Goal: Transaction & Acquisition: Purchase product/service

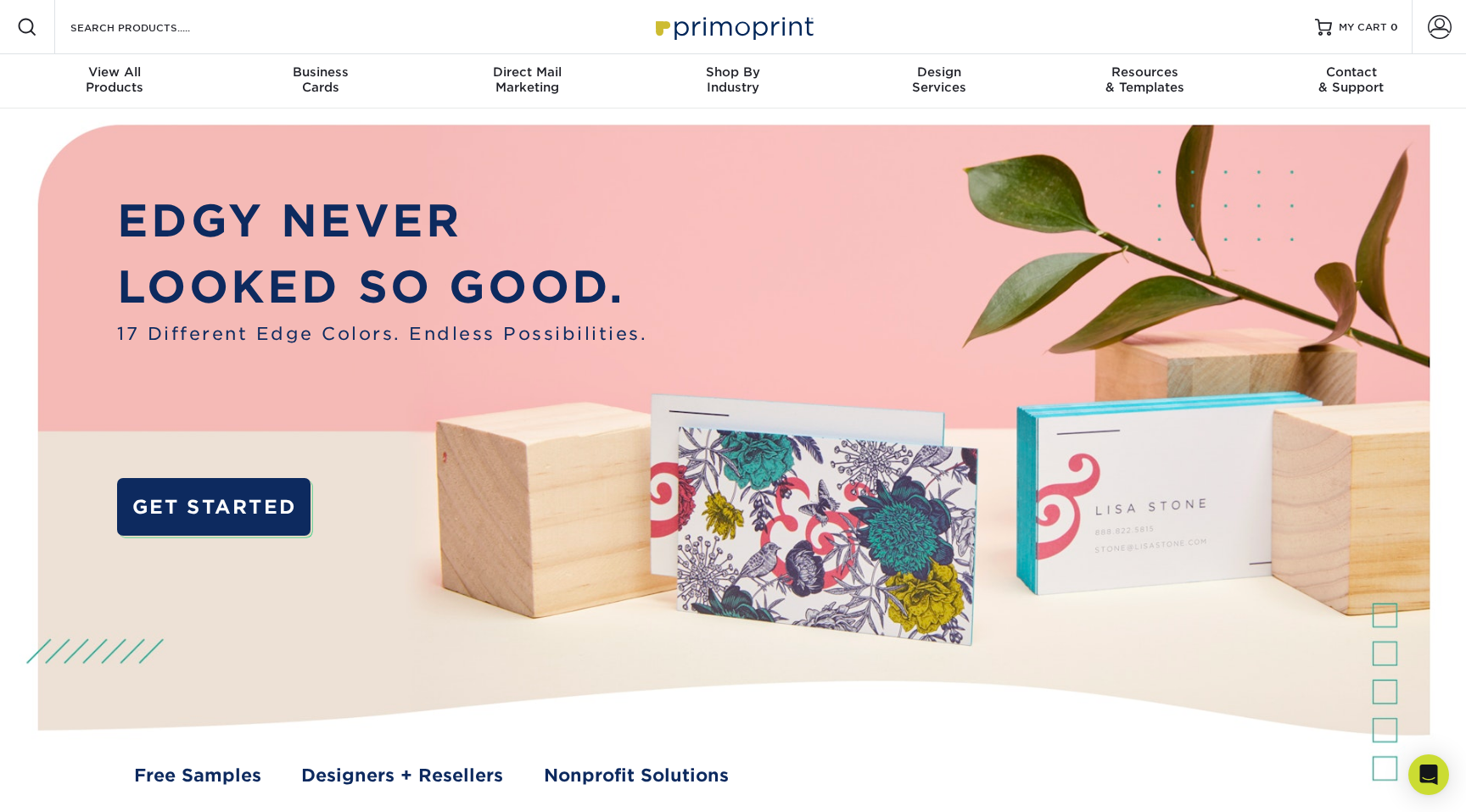
click at [303, 19] on div "Resources Menu Search Products Account SIGN IN CREATE AN ACCOUNT sabine.pierre@…" at bounding box center [733, 27] width 1466 height 55
click at [287, 27] on div "Resources Menu Search Products Account SIGN IN CREATE AN ACCOUNT sabine.pierre@…" at bounding box center [733, 27] width 1466 height 55
click at [220, 24] on input "Search Products" at bounding box center [151, 27] width 165 height 20
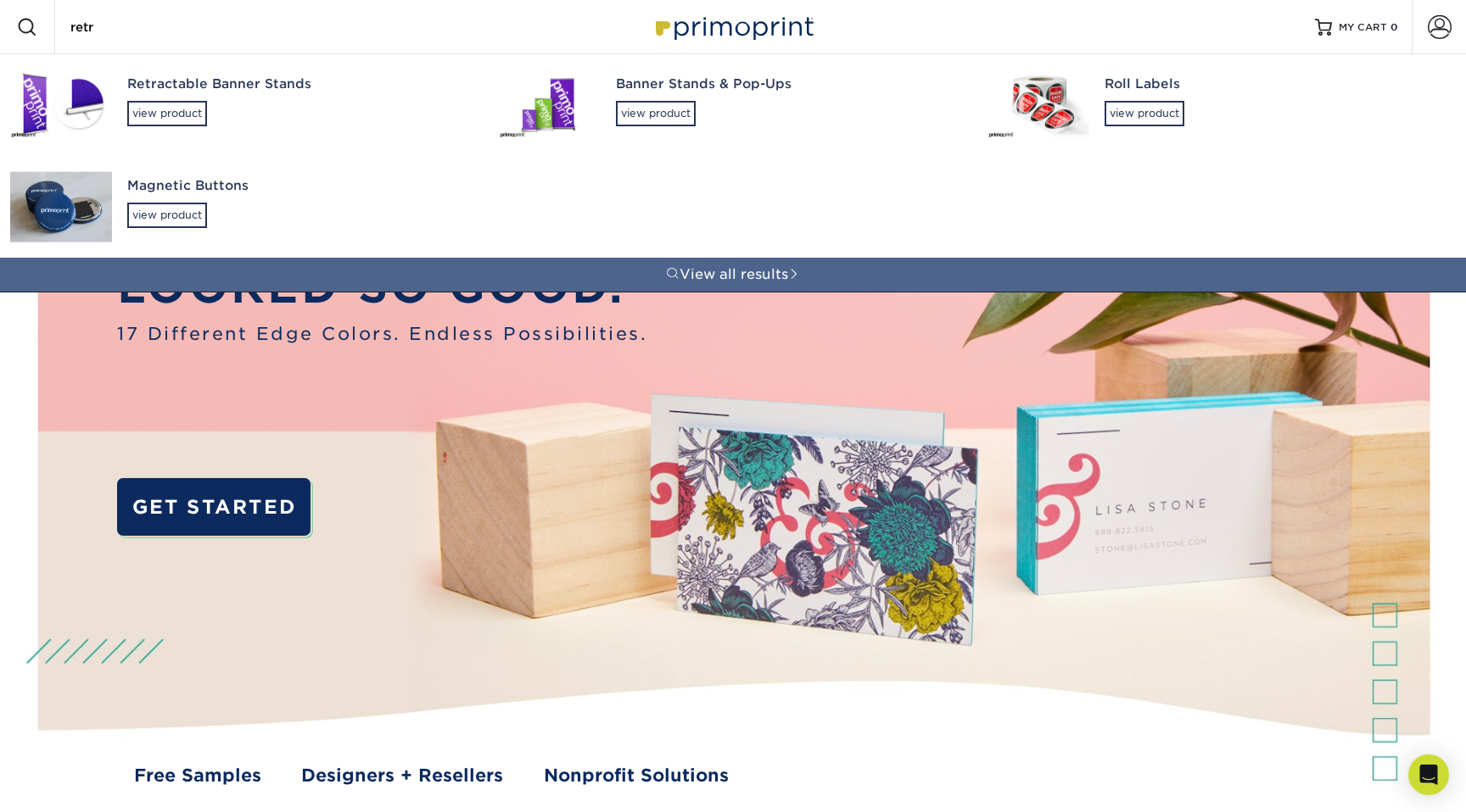
type input "retr"
click at [250, 95] on div "Retractable Banner Stands view product" at bounding box center [298, 101] width 341 height 93
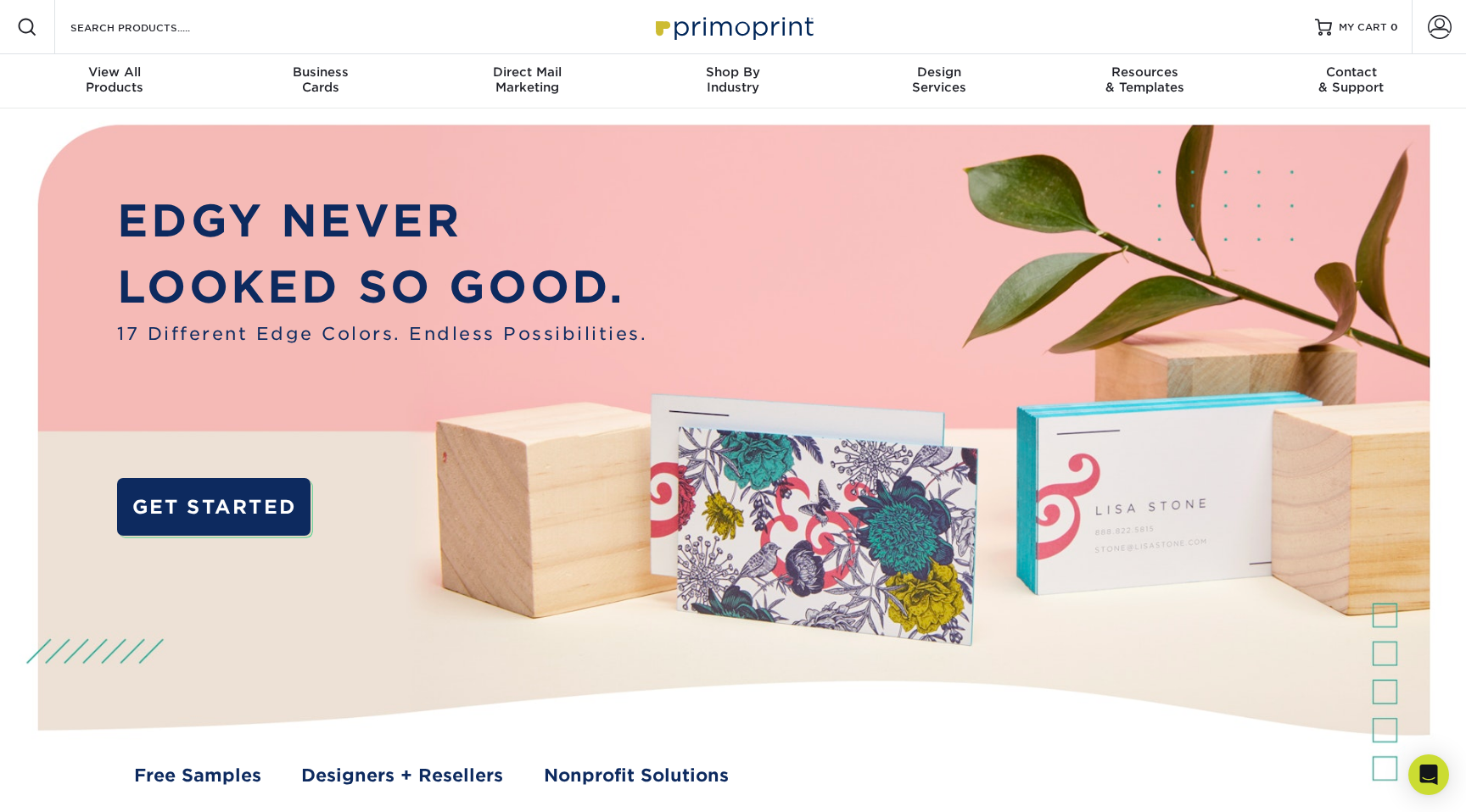
click at [231, 28] on div "Resources Menu Search Products Account SIGN IN CREATE AN ACCOUNT sabine.pierre@…" at bounding box center [733, 27] width 1466 height 55
click at [141, 32] on input "Search Products" at bounding box center [151, 27] width 165 height 20
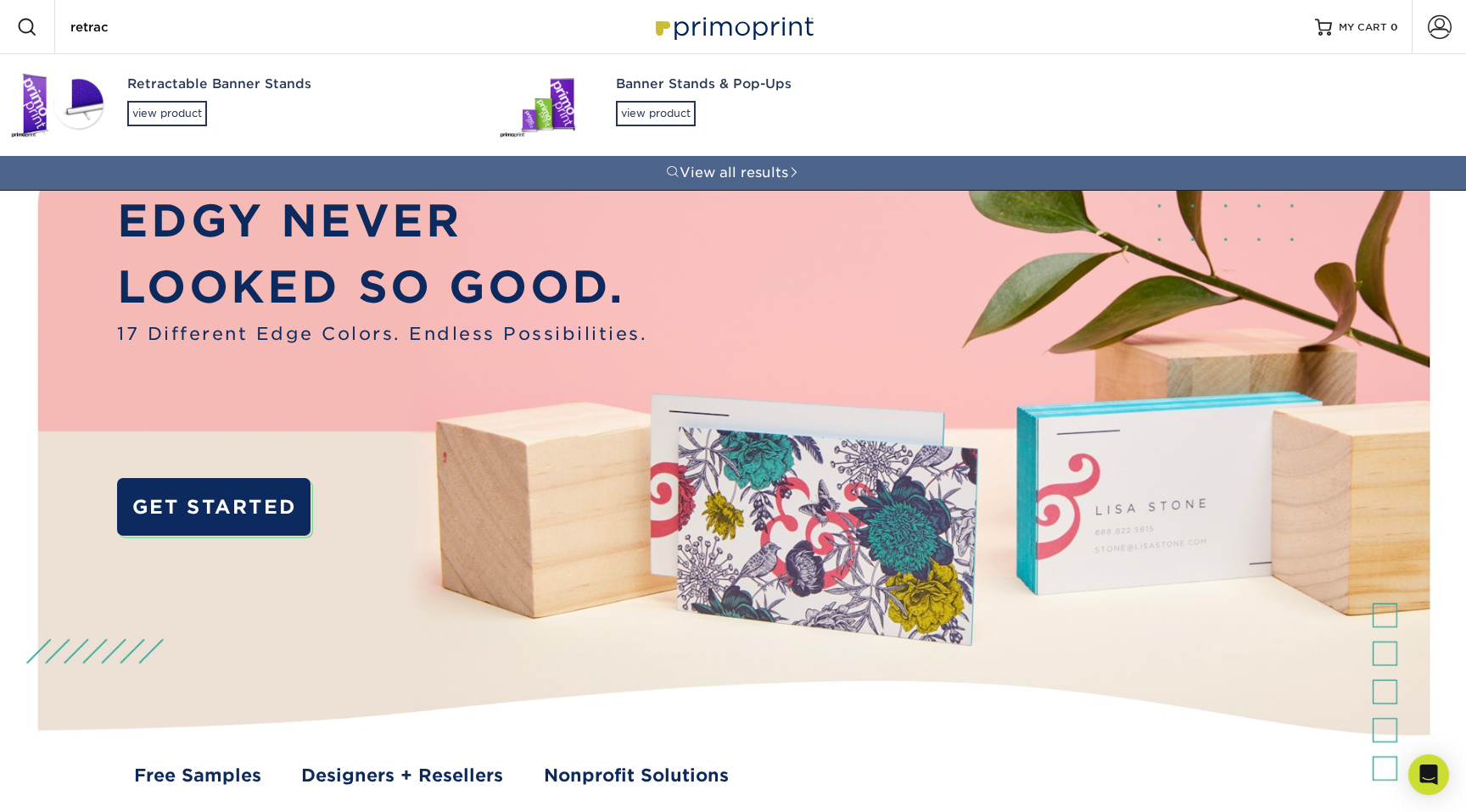
type input "retrac"
click at [755, 97] on div "Banner Stands & Pop-Ups view product" at bounding box center [786, 101] width 341 height 93
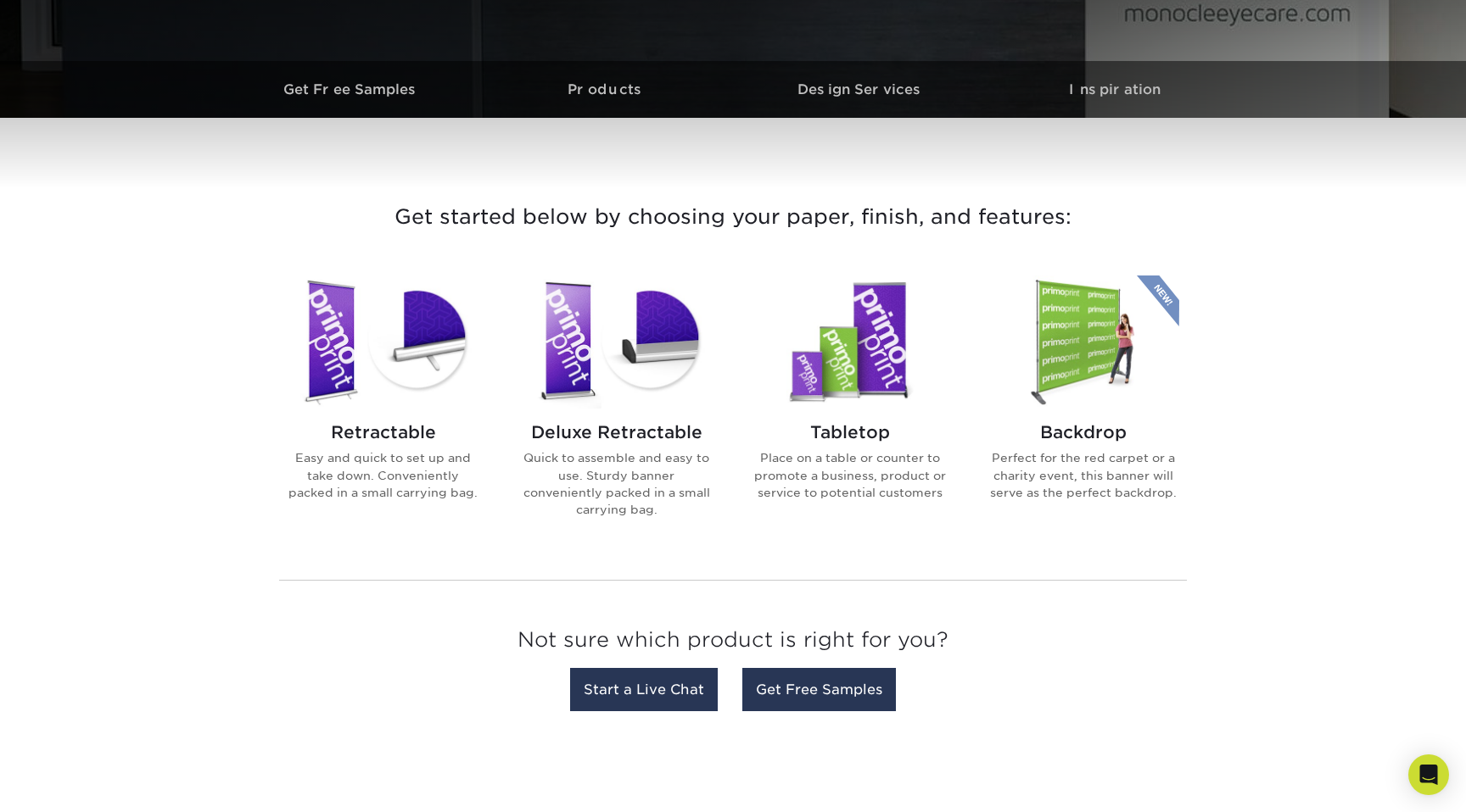
scroll to position [473, 0]
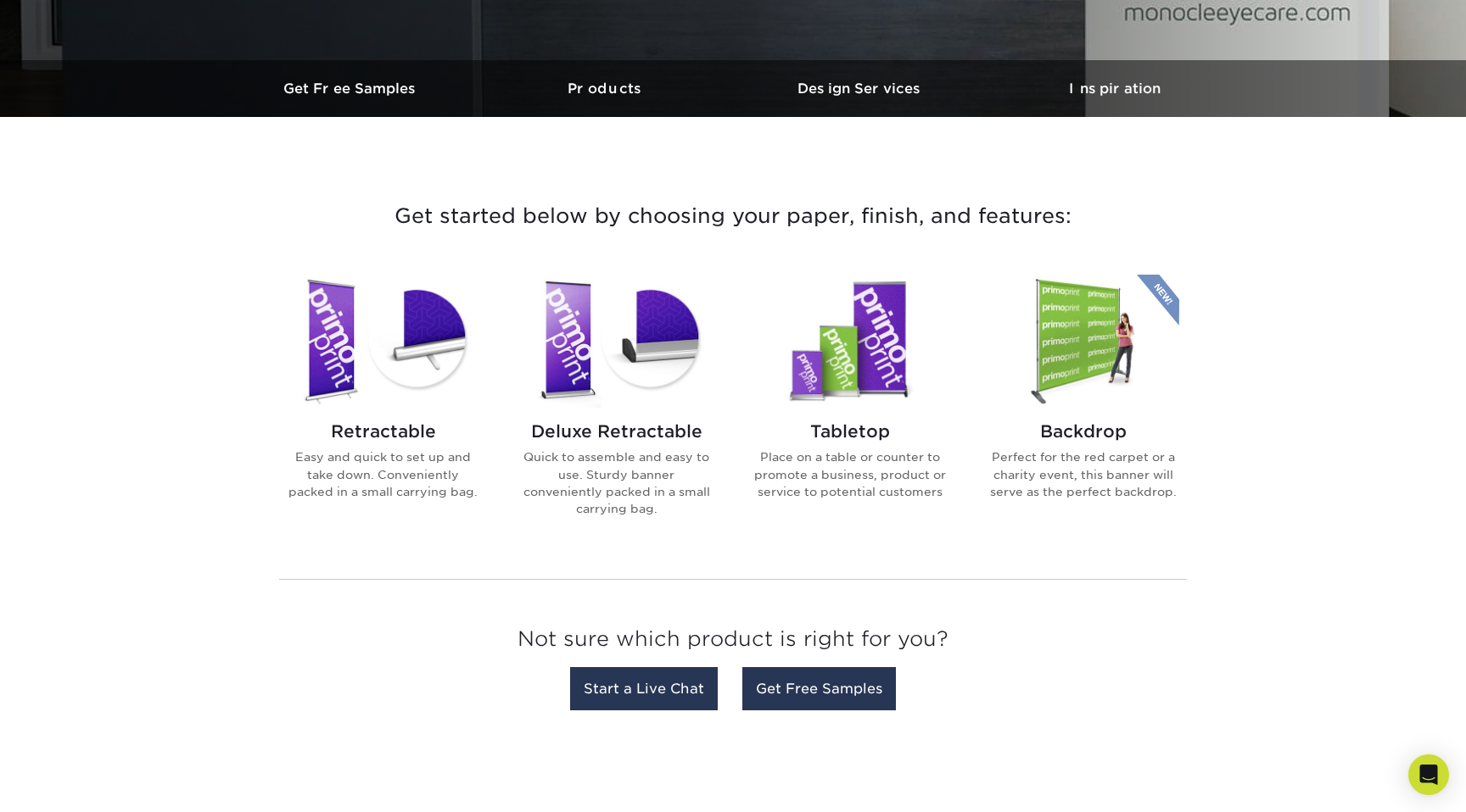
click at [363, 446] on div "Retractable Easy and quick to set up and take down. Conveniently packed in a sm…" at bounding box center [383, 467] width 193 height 120
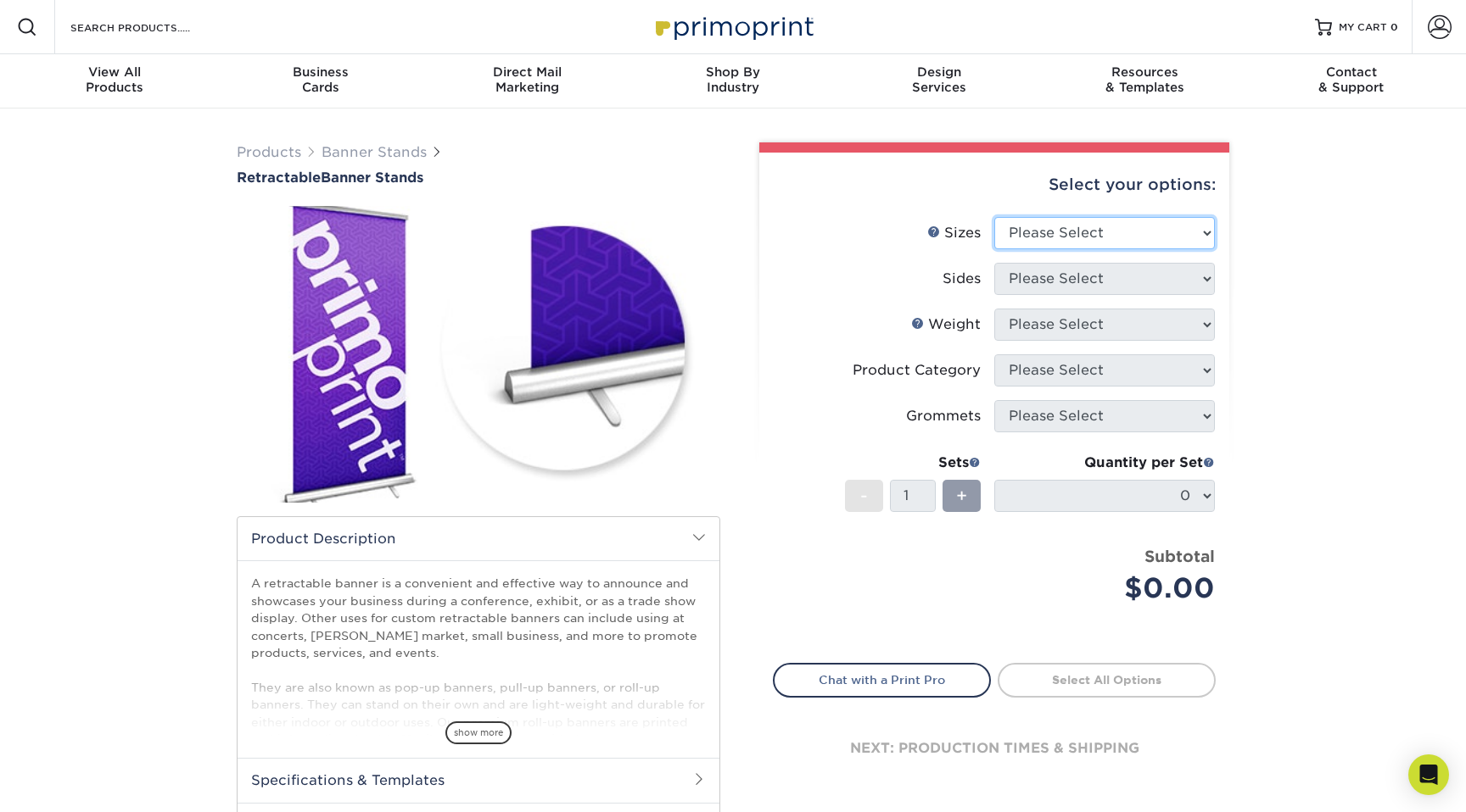
click at [1034, 237] on select "Please Select 24" x 60" 33" x 80" 47" x 80"" at bounding box center [1104, 233] width 221 height 32
select select "24.00x60.00"
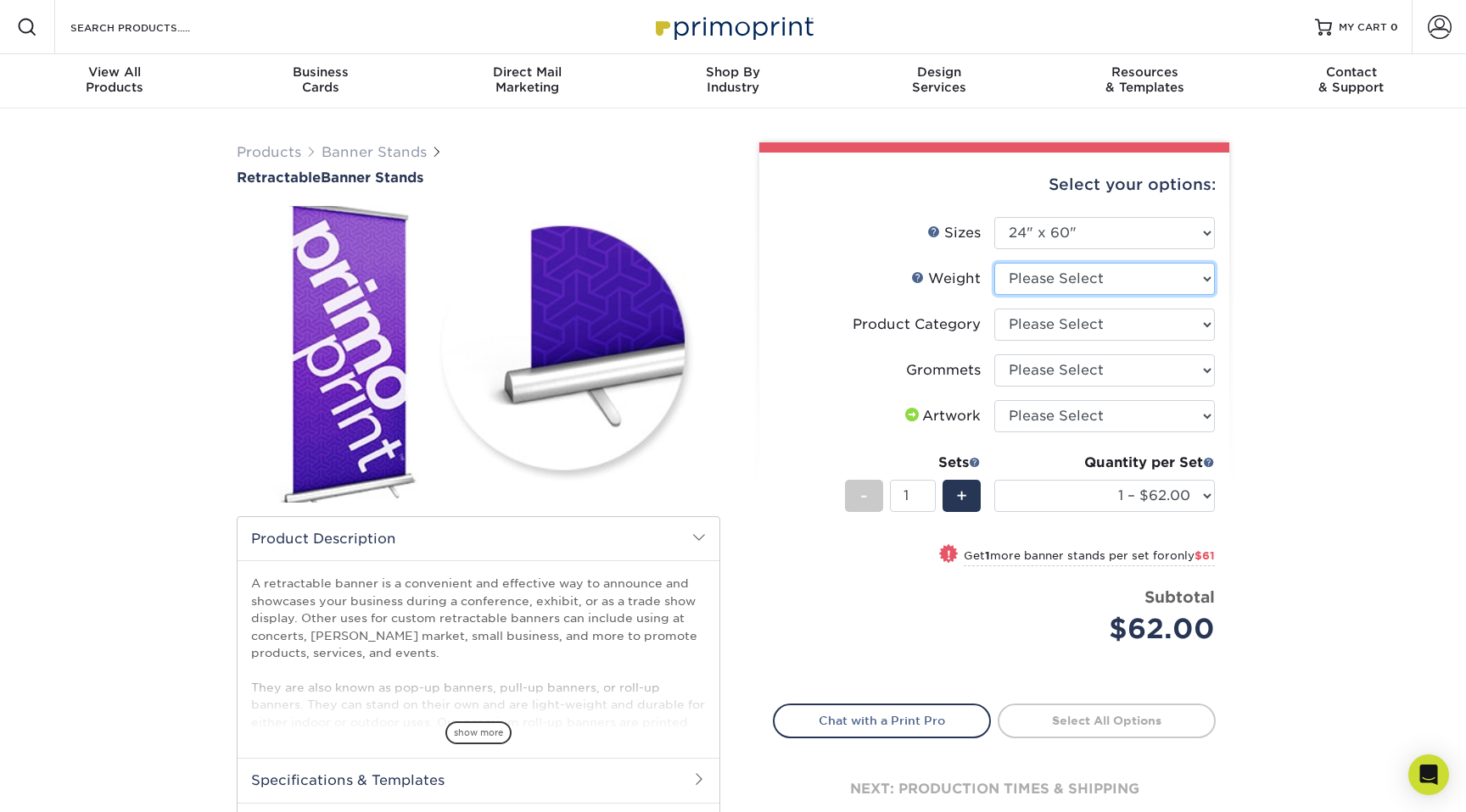
click at [1031, 278] on select "Please Select 10MIL" at bounding box center [1104, 279] width 221 height 32
select select "10MIL"
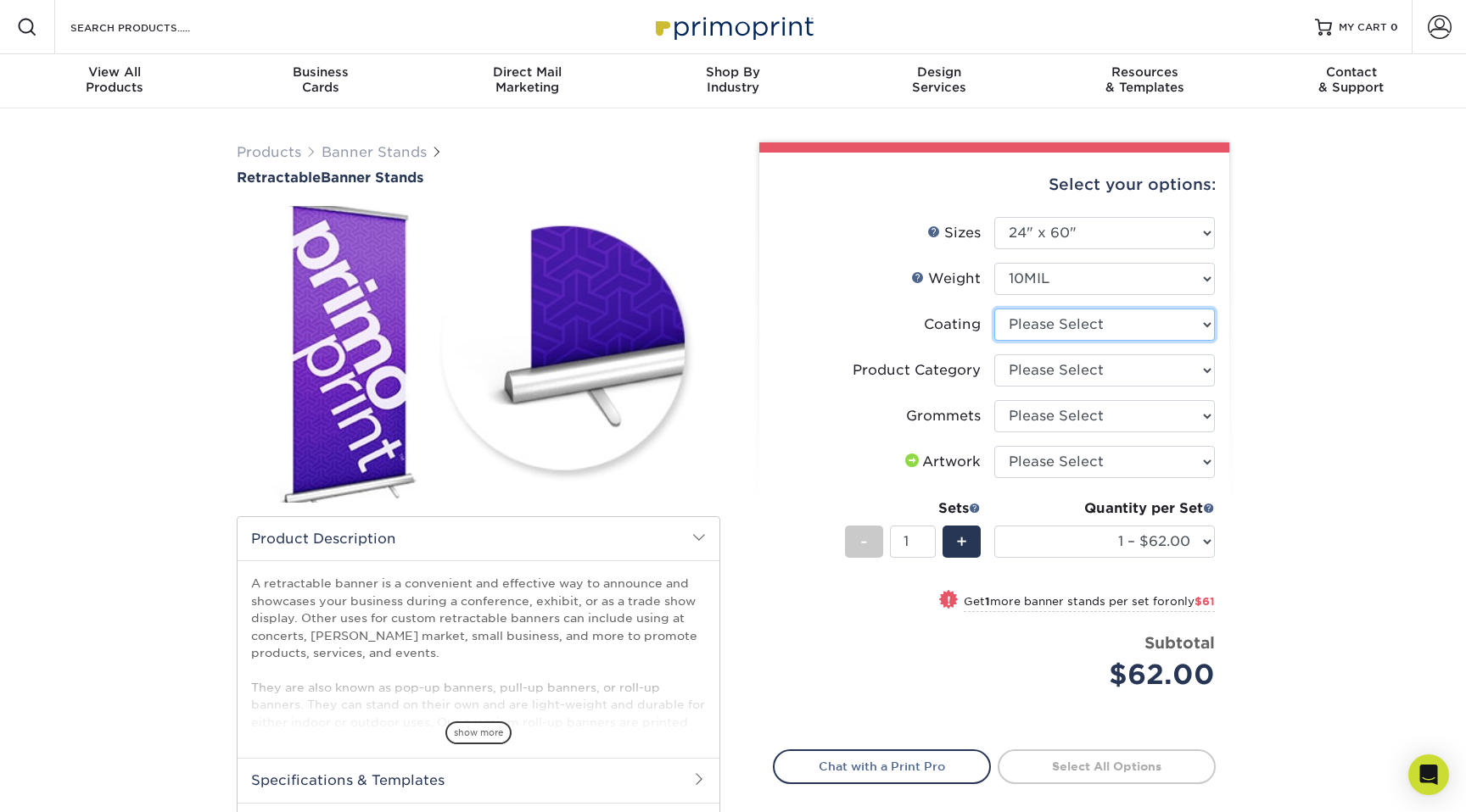
click at [1034, 319] on select at bounding box center [1104, 324] width 221 height 32
select select "3e7618de-abca-4bda-9f97-8b9129e913d8"
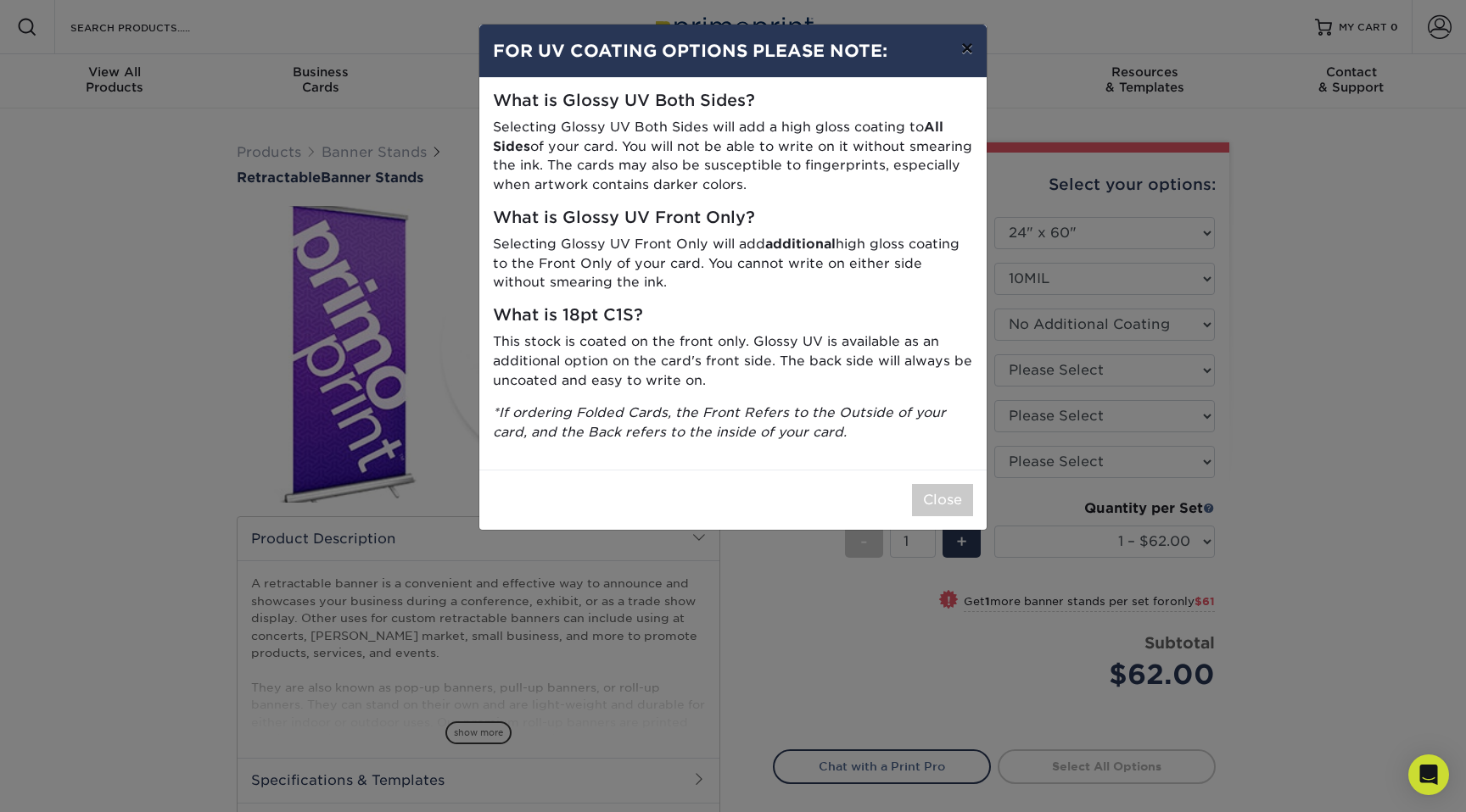
click at [968, 40] on button "×" at bounding box center [967, 48] width 39 height 47
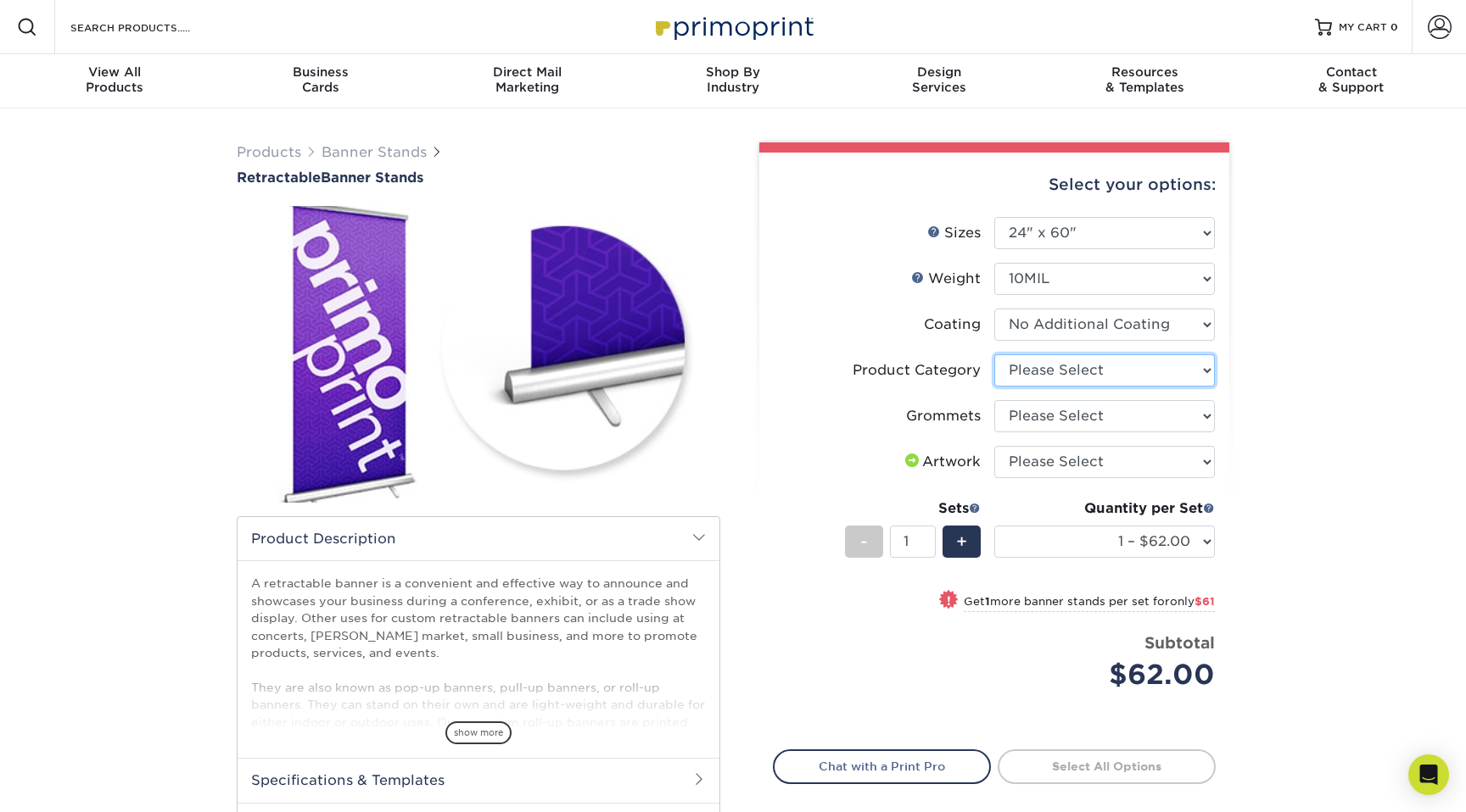
click at [1027, 375] on select "Please Select Economy Collapsible Banner Stand" at bounding box center [1104, 370] width 221 height 32
select select "04d2fd70-9dfc-4e71-b811-ad8e877b92c4"
click at [1030, 375] on select "Please Select Economy Collapsible Banner Stand" at bounding box center [1104, 370] width 221 height 32
click at [1031, 420] on select "Please Select Yes, Grommet All 4 Corners" at bounding box center [1104, 416] width 221 height 32
select select "ce33bba6-a87b-4293-934d-6f372bdce3e6"
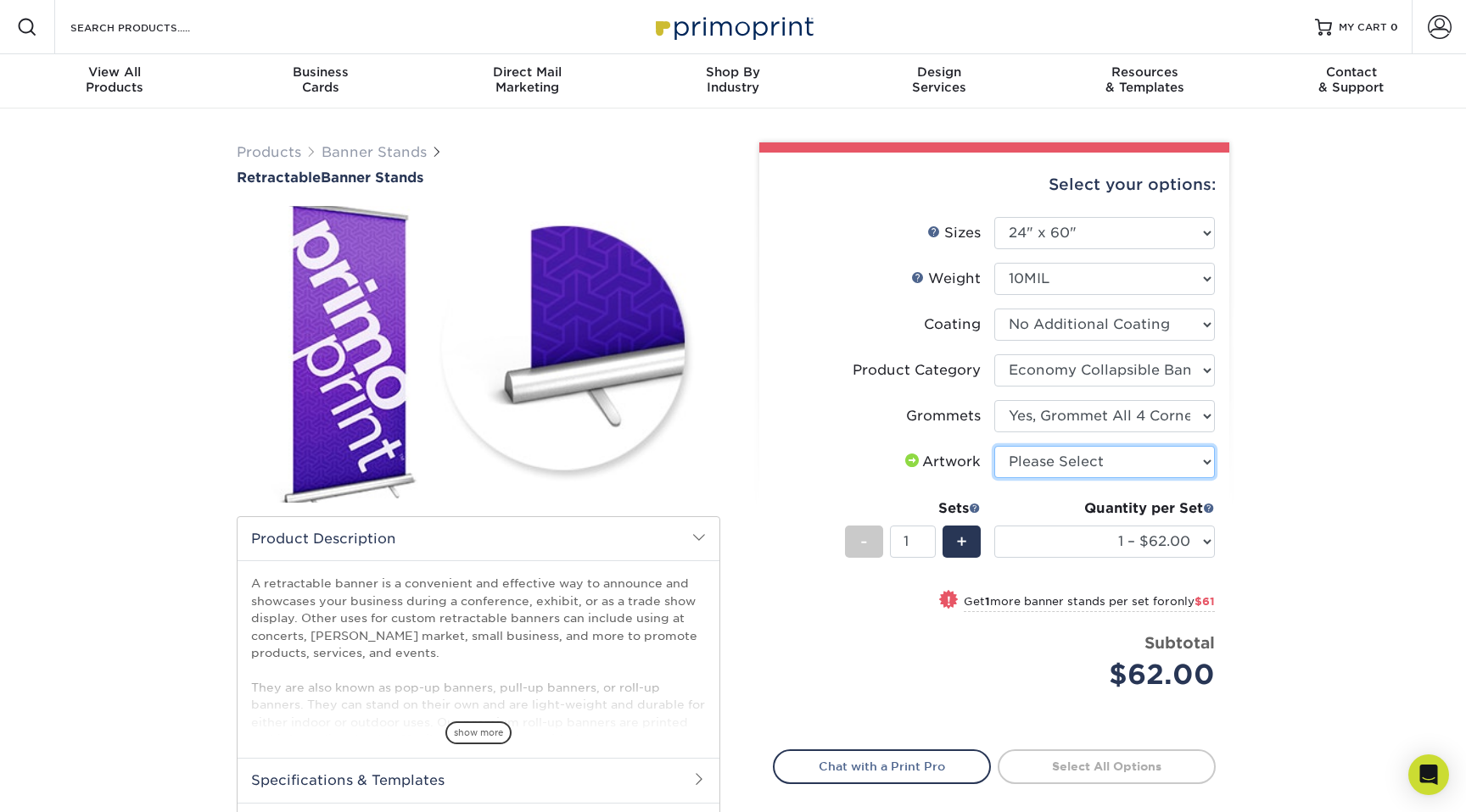
click at [1030, 459] on select "Please Select I will upload files I need a design - $50" at bounding box center [1104, 462] width 221 height 32
select select "upload"
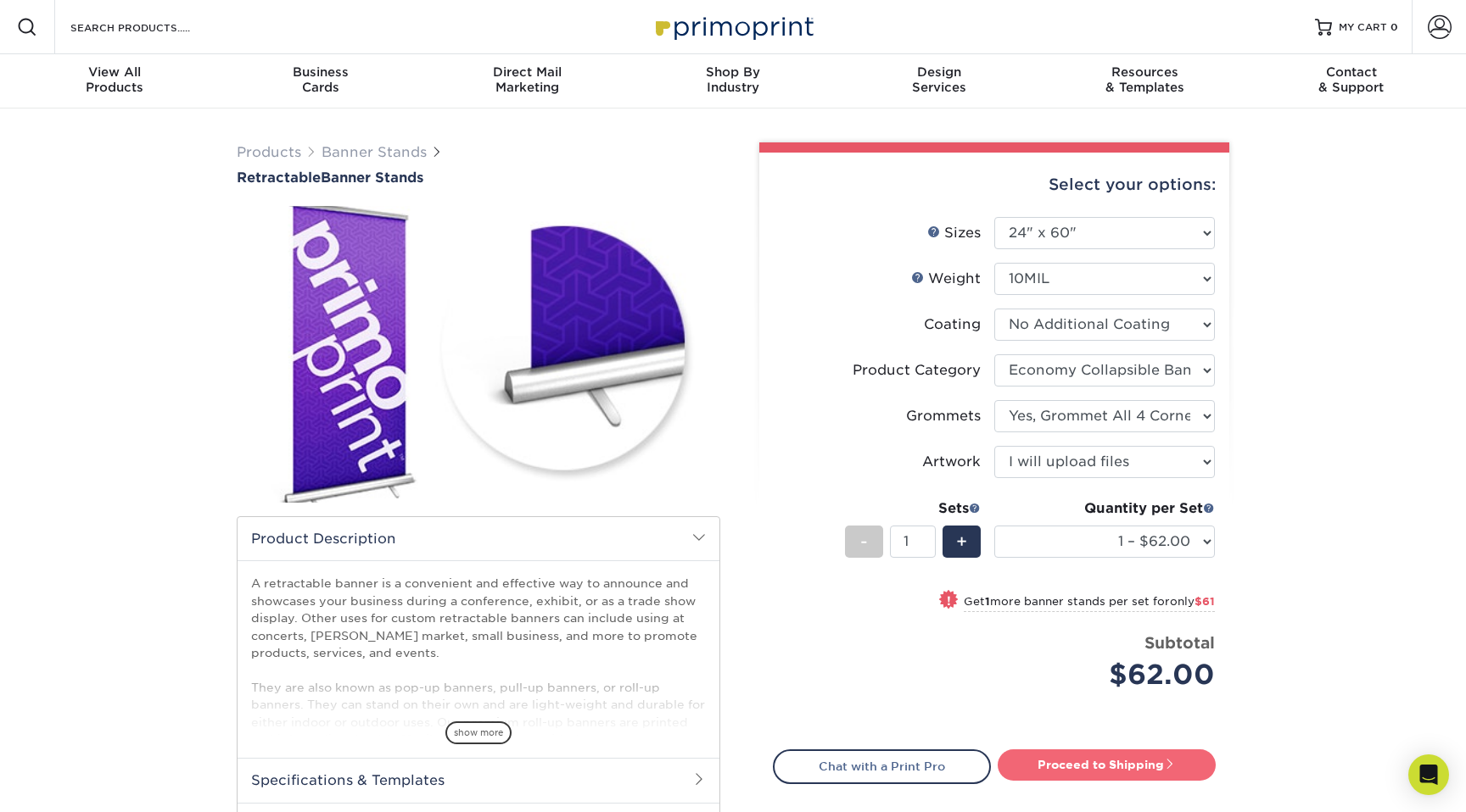
click at [1043, 763] on link "Proceed to Shipping" at bounding box center [1106, 765] width 218 height 31
type input "Set 1"
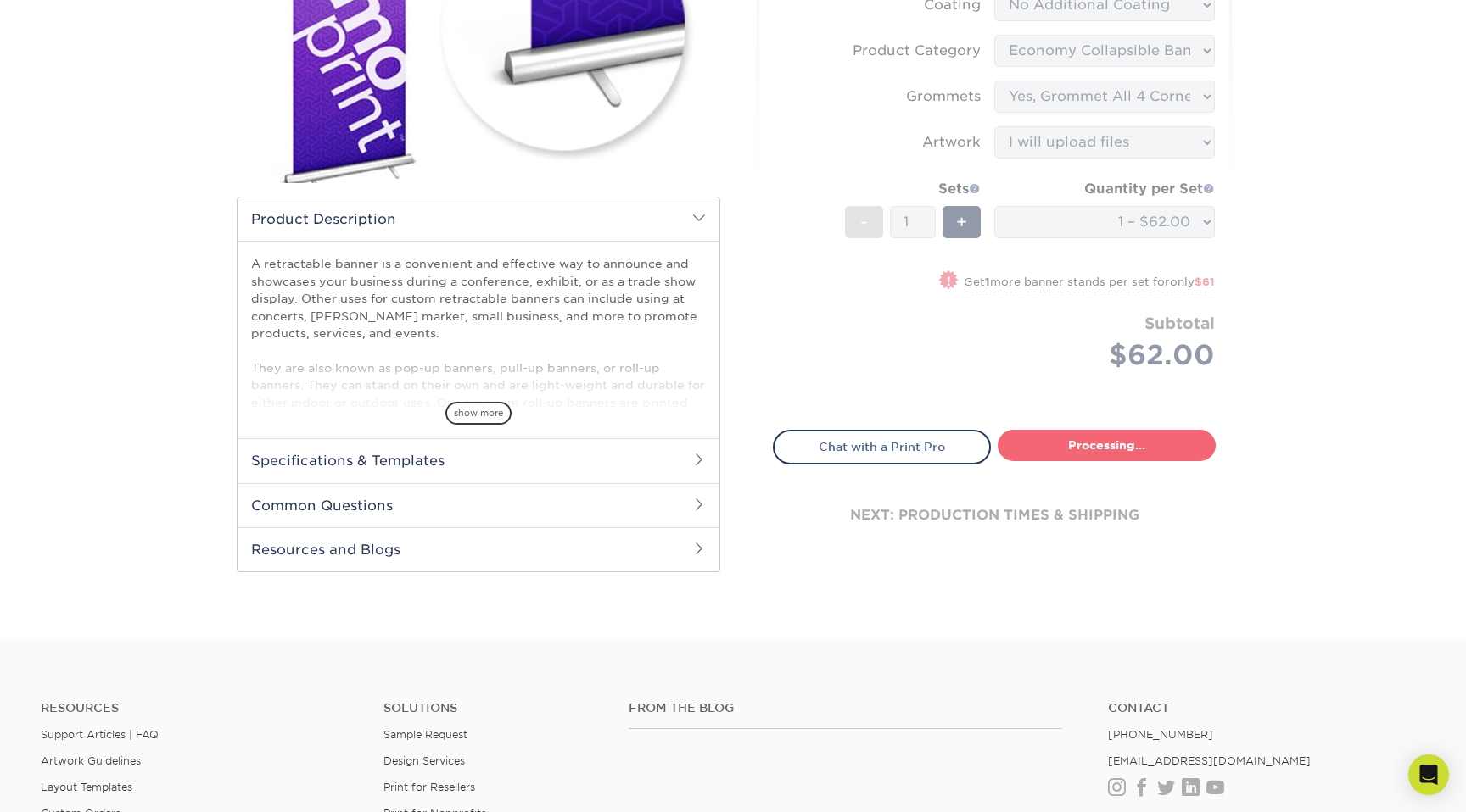
select select "43b76ee0-9185-400d-aacc-4df0303027e8"
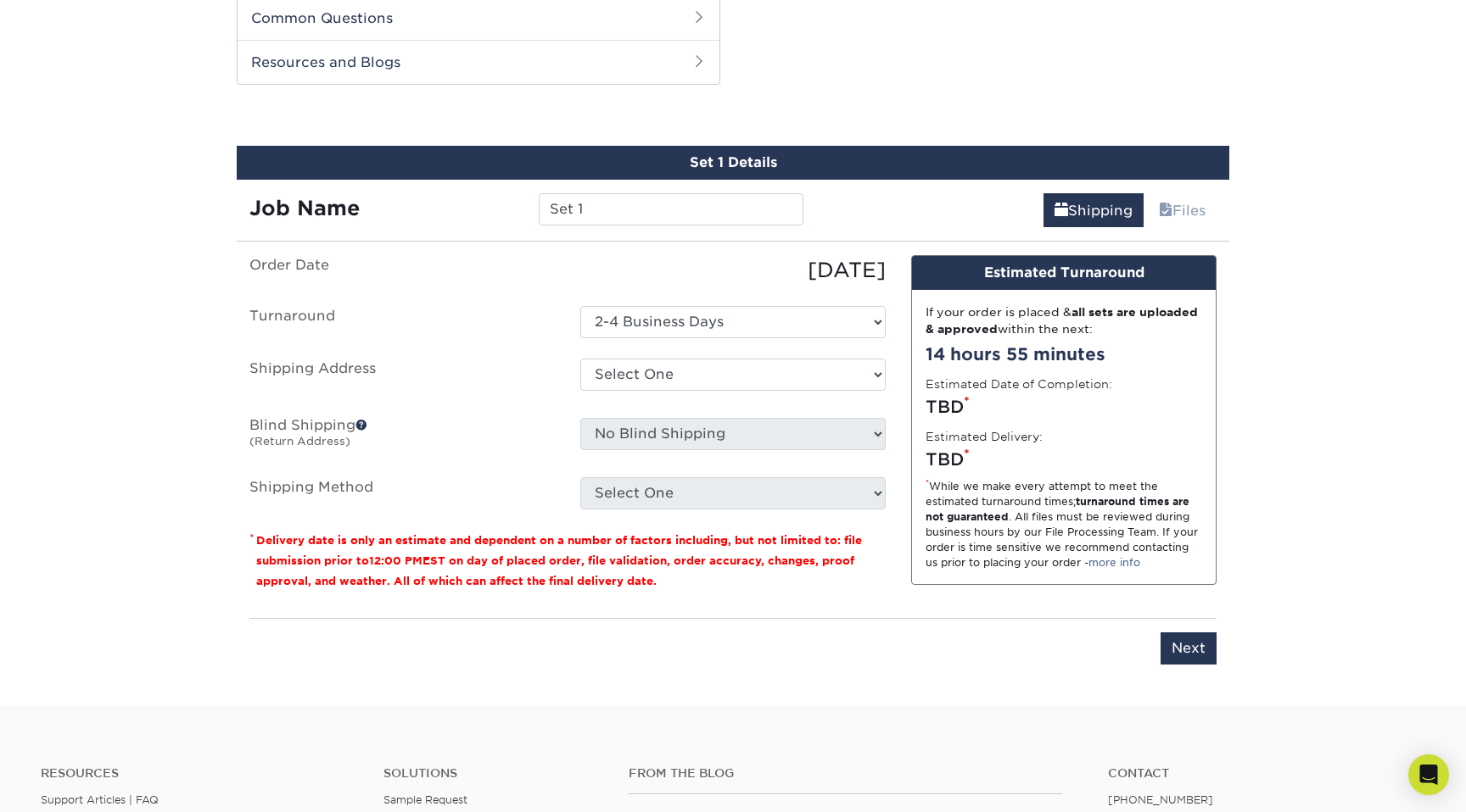
scroll to position [809, 0]
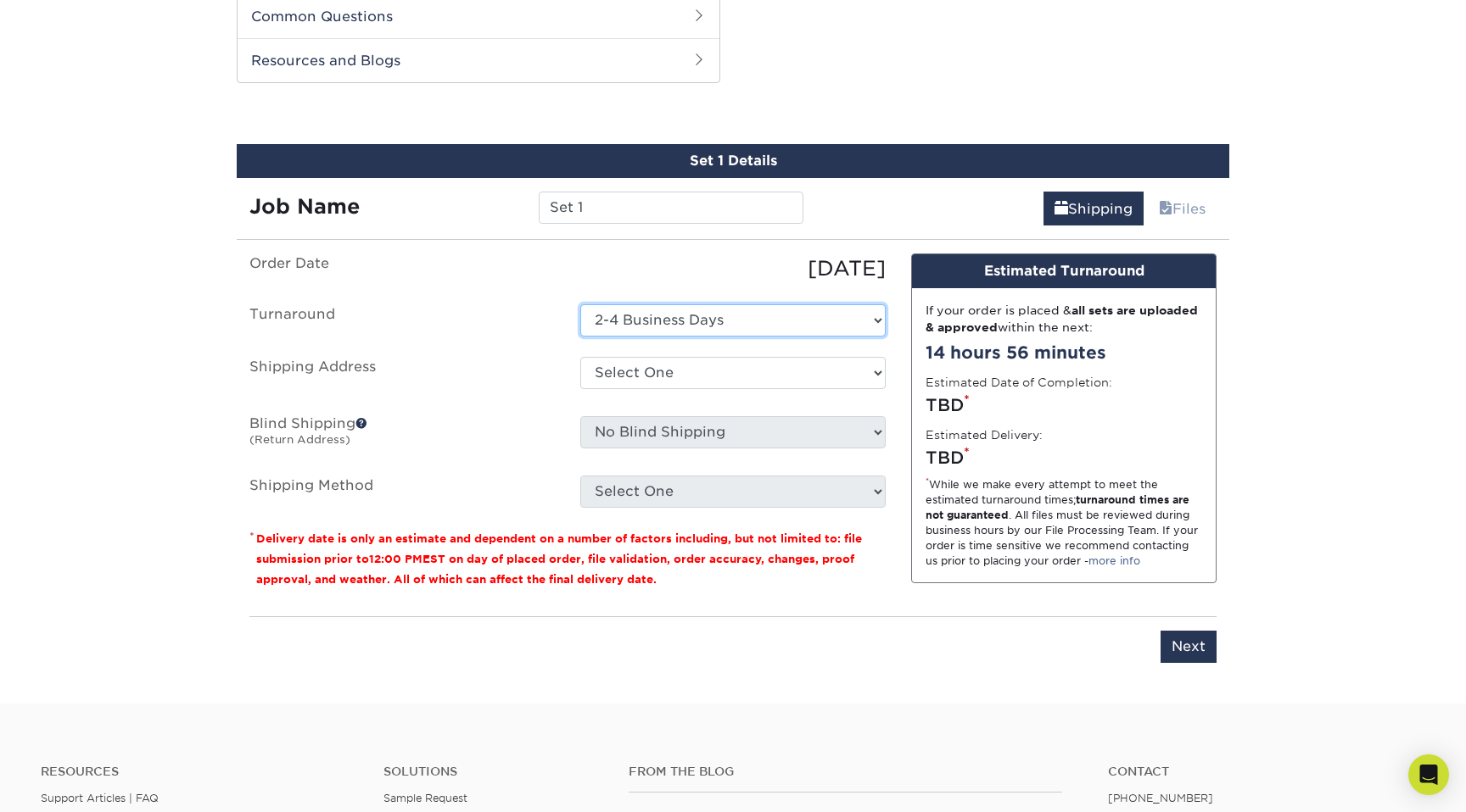
click at [861, 313] on select "Select One 2-4 Business Days" at bounding box center [733, 320] width 305 height 32
click at [798, 366] on select "Select One + Add New Address - Login" at bounding box center [733, 373] width 305 height 32
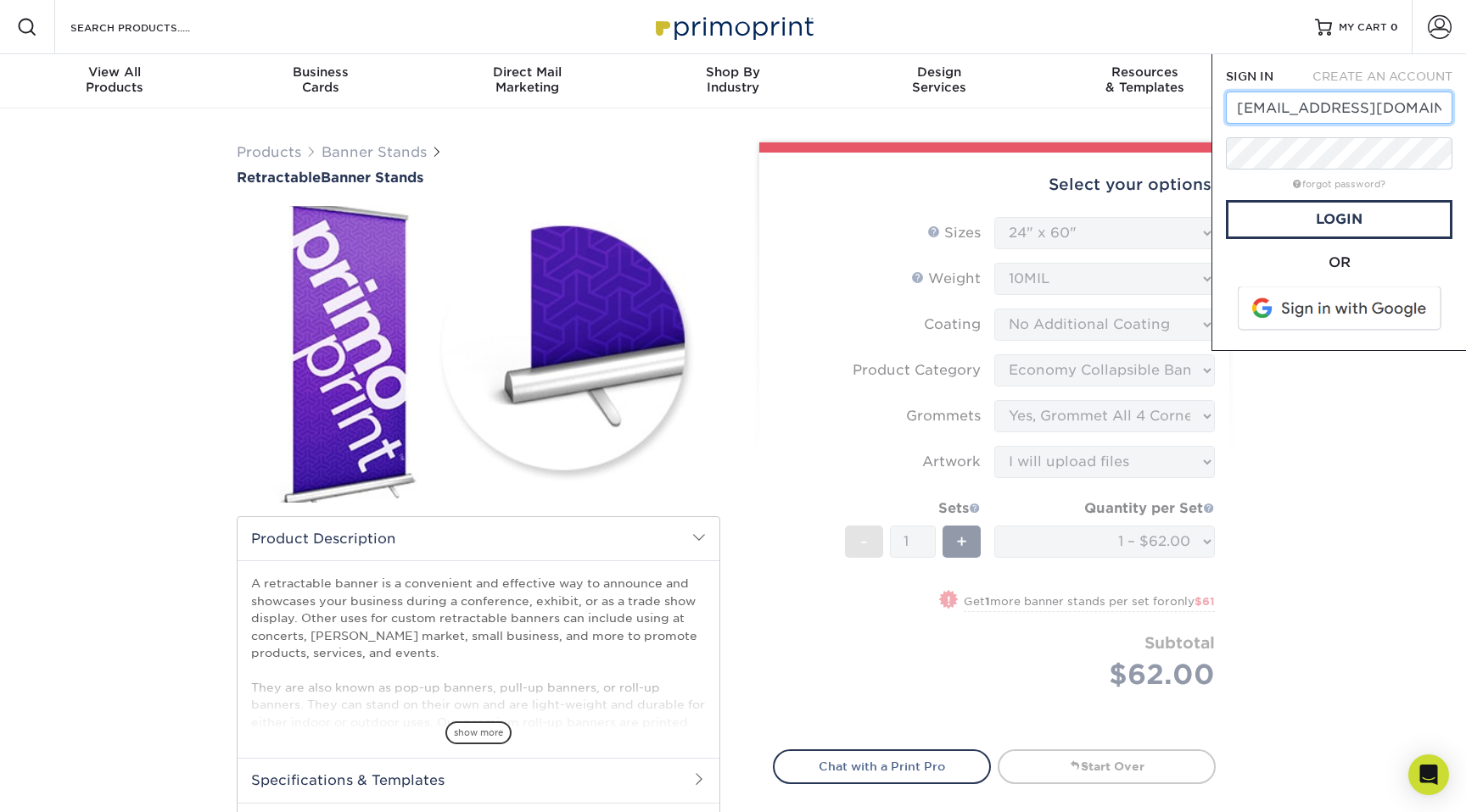
click at [1257, 99] on input "[EMAIL_ADDRESS][DOMAIN_NAME]" at bounding box center [1339, 108] width 226 height 32
click at [1260, 96] on input "[EMAIL_ADDRESS][DOMAIN_NAME]" at bounding box center [1339, 108] width 226 height 32
click at [1256, 223] on link "Login" at bounding box center [1339, 220] width 226 height 39
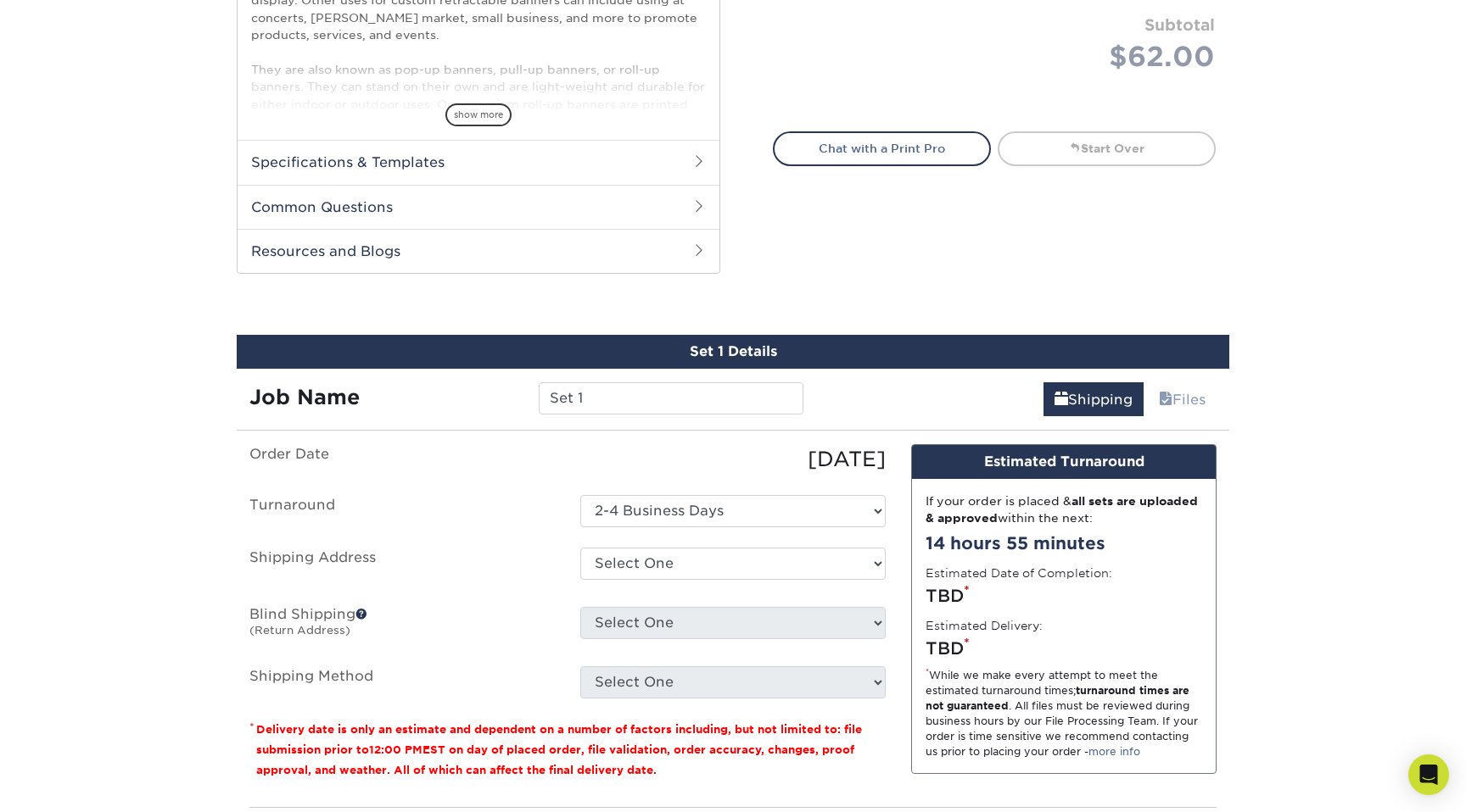
scroll to position [626, 0]
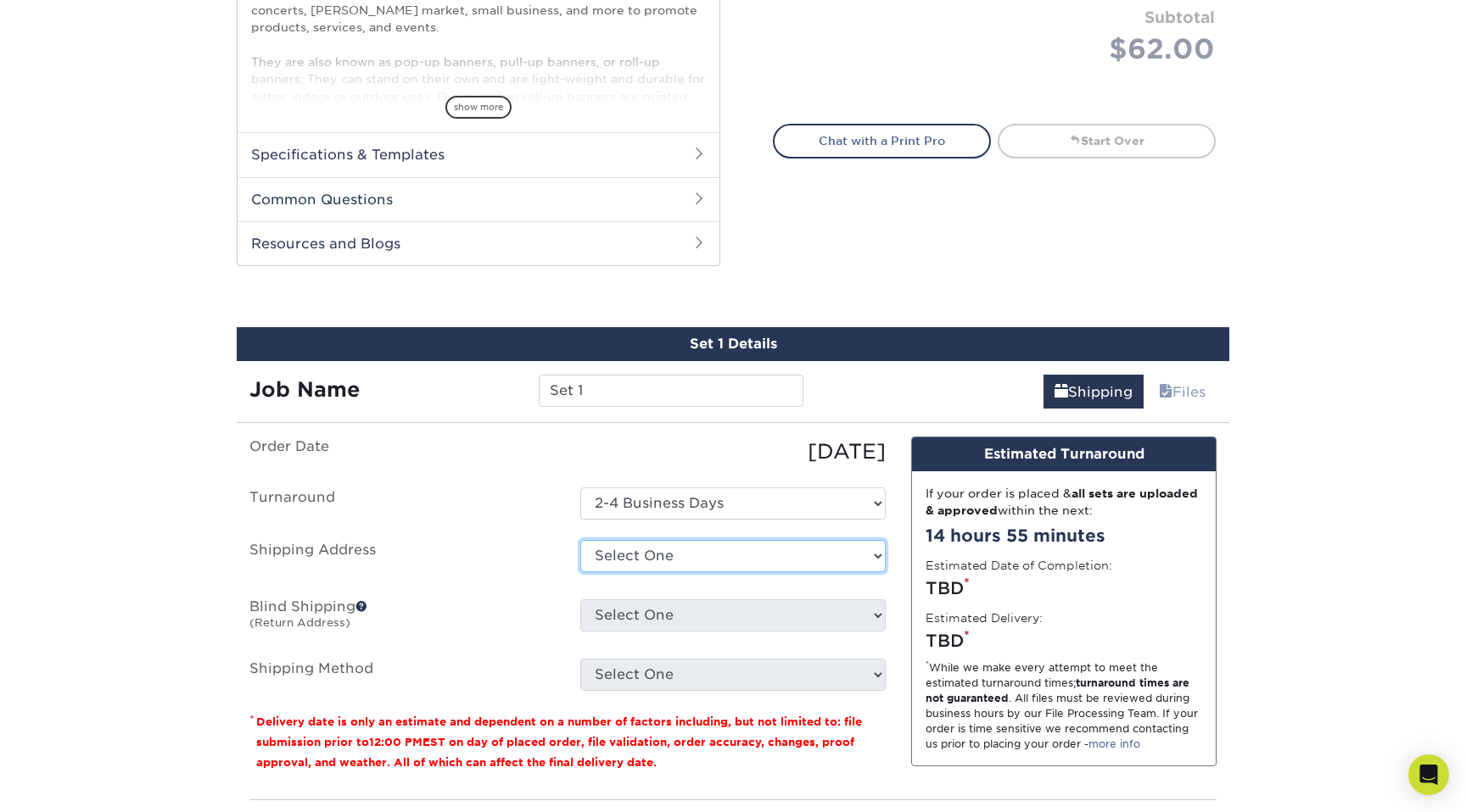
click at [717, 554] on select "Select One [STREET_ADDRESS][GEOGRAPHIC_DATA][STREET_ADDRESS][STREET_ADDRESS][ST…" at bounding box center [733, 556] width 305 height 32
select select "33008"
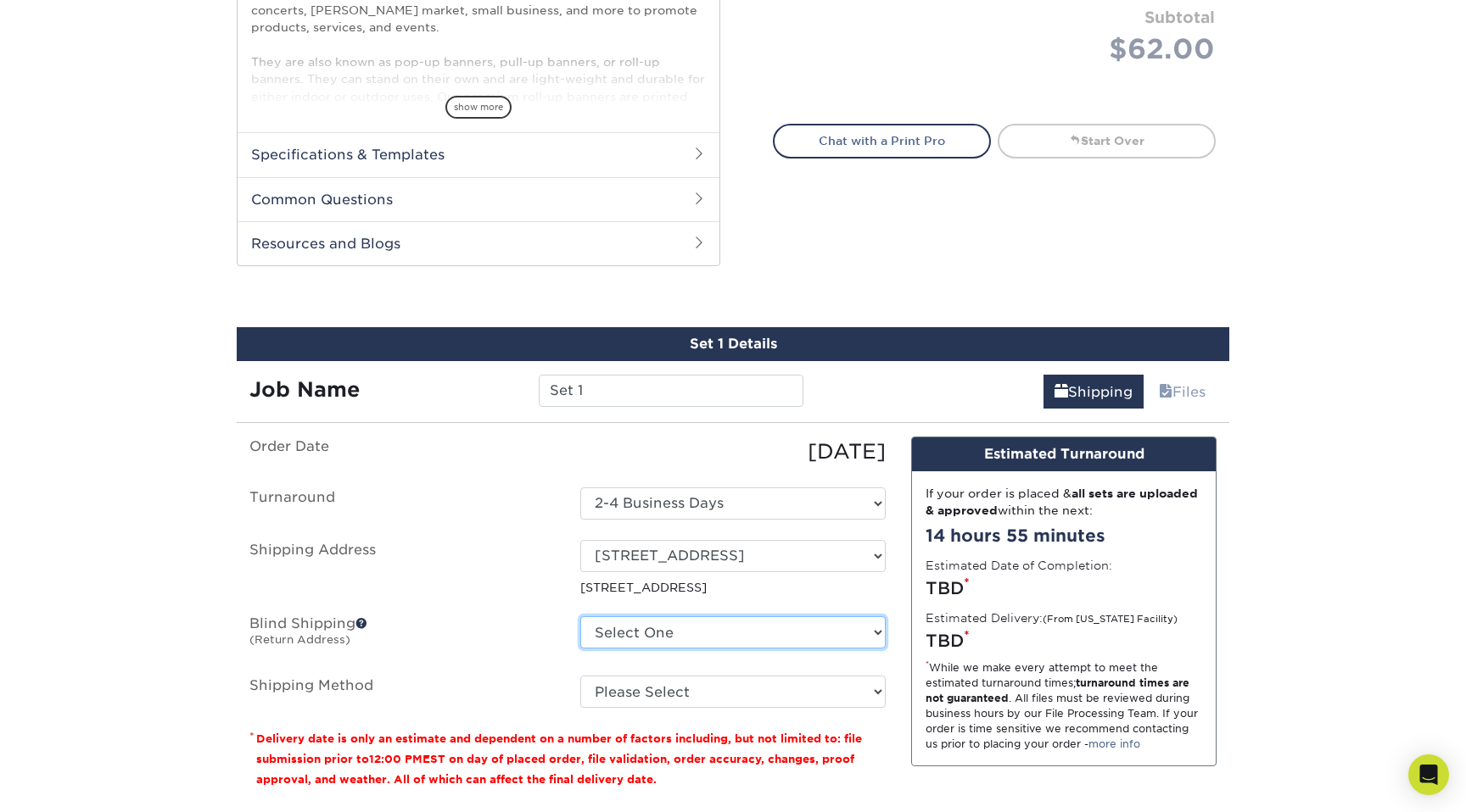
click at [699, 626] on select "Select One [STREET_ADDRESS][GEOGRAPHIC_DATA][STREET_ADDRESS][STREET_ADDRESS][ST…" at bounding box center [733, 632] width 305 height 32
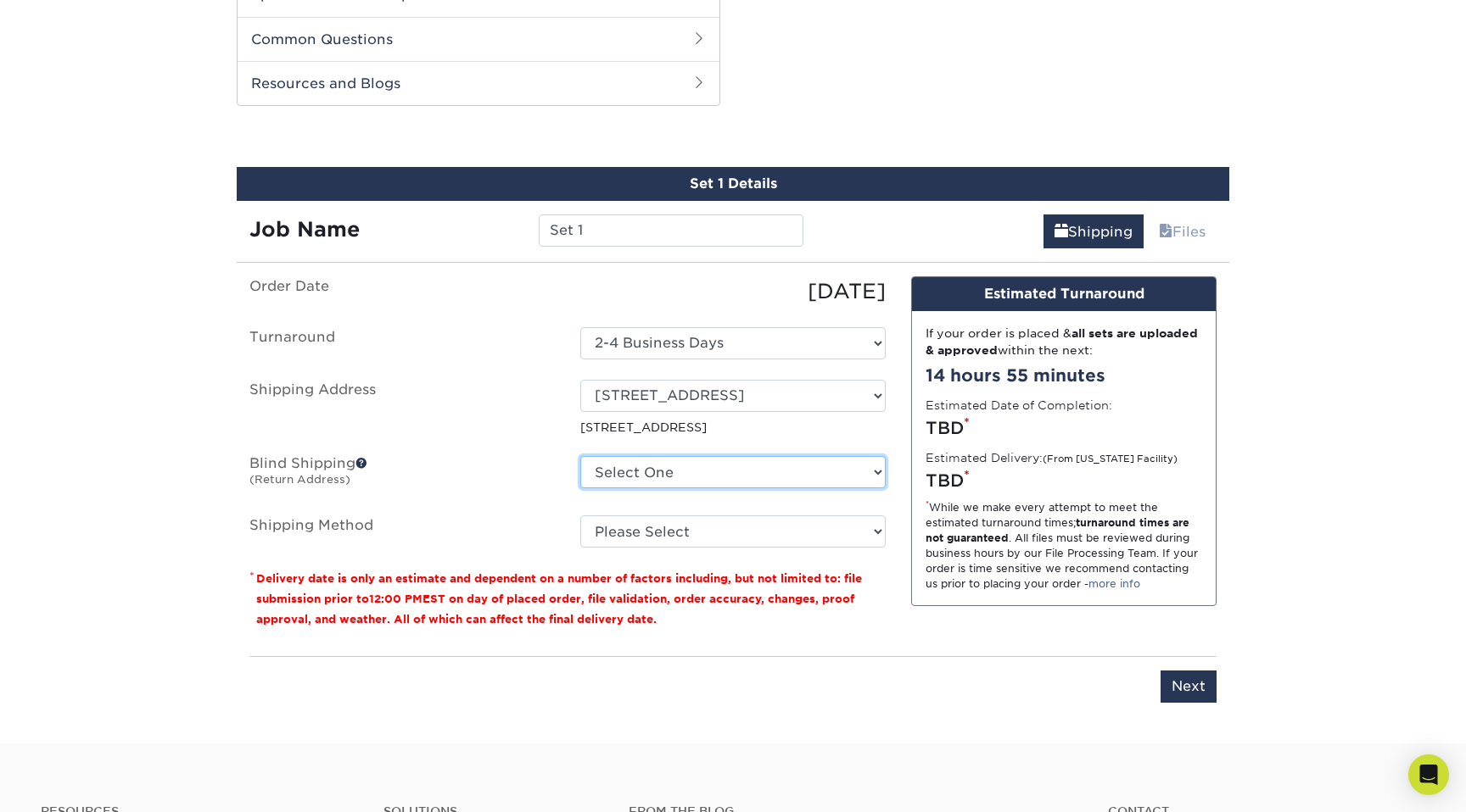
scroll to position [796, 0]
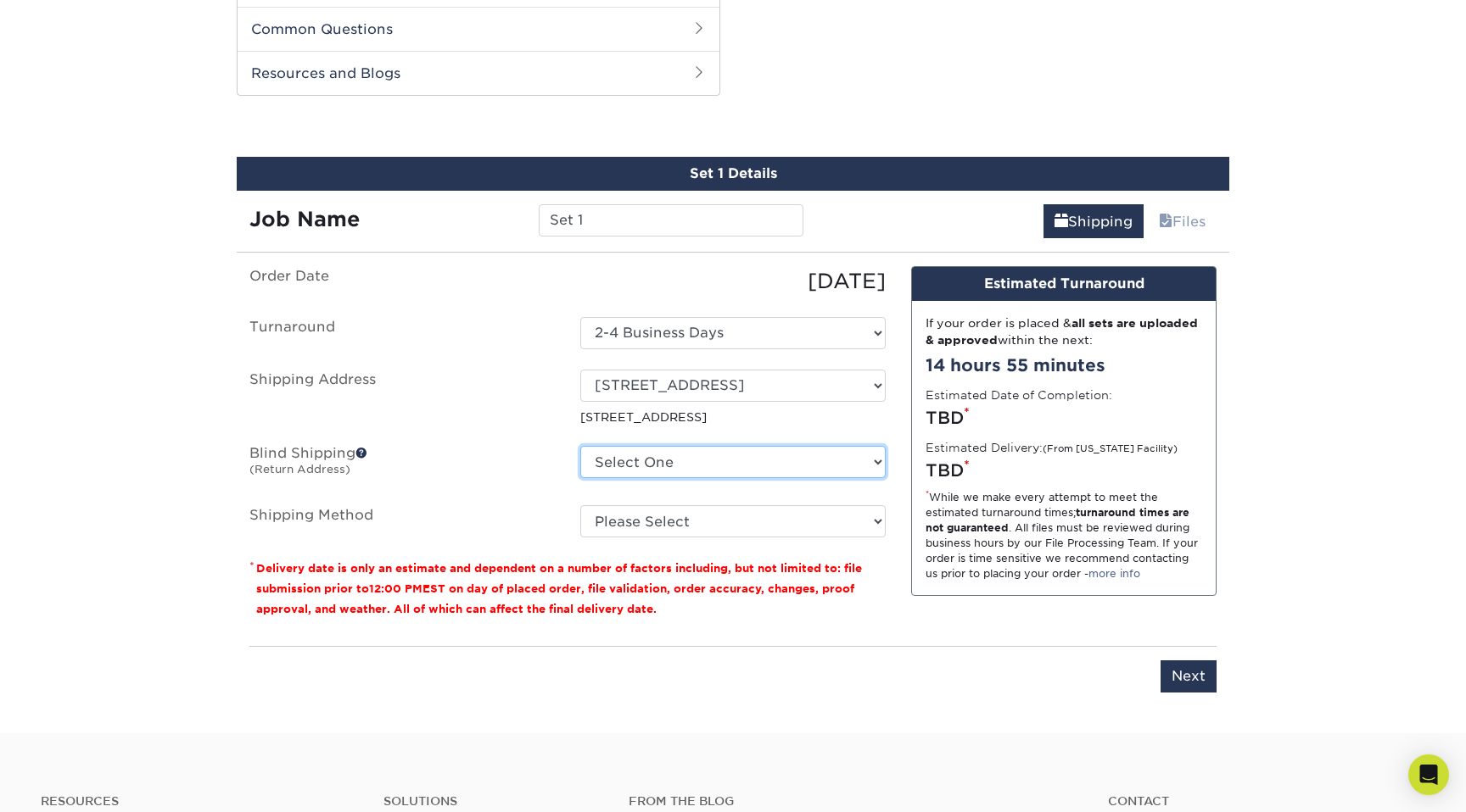
click at [697, 471] on select "Select One [STREET_ADDRESS][GEOGRAPHIC_DATA][STREET_ADDRESS][STREET_ADDRESS][ST…" at bounding box center [733, 462] width 305 height 32
click at [602, 528] on select "Please Select Standard (+$58.53) Worldwide Expedited (+$98.85) Worldwide Expres…" at bounding box center [733, 521] width 305 height 32
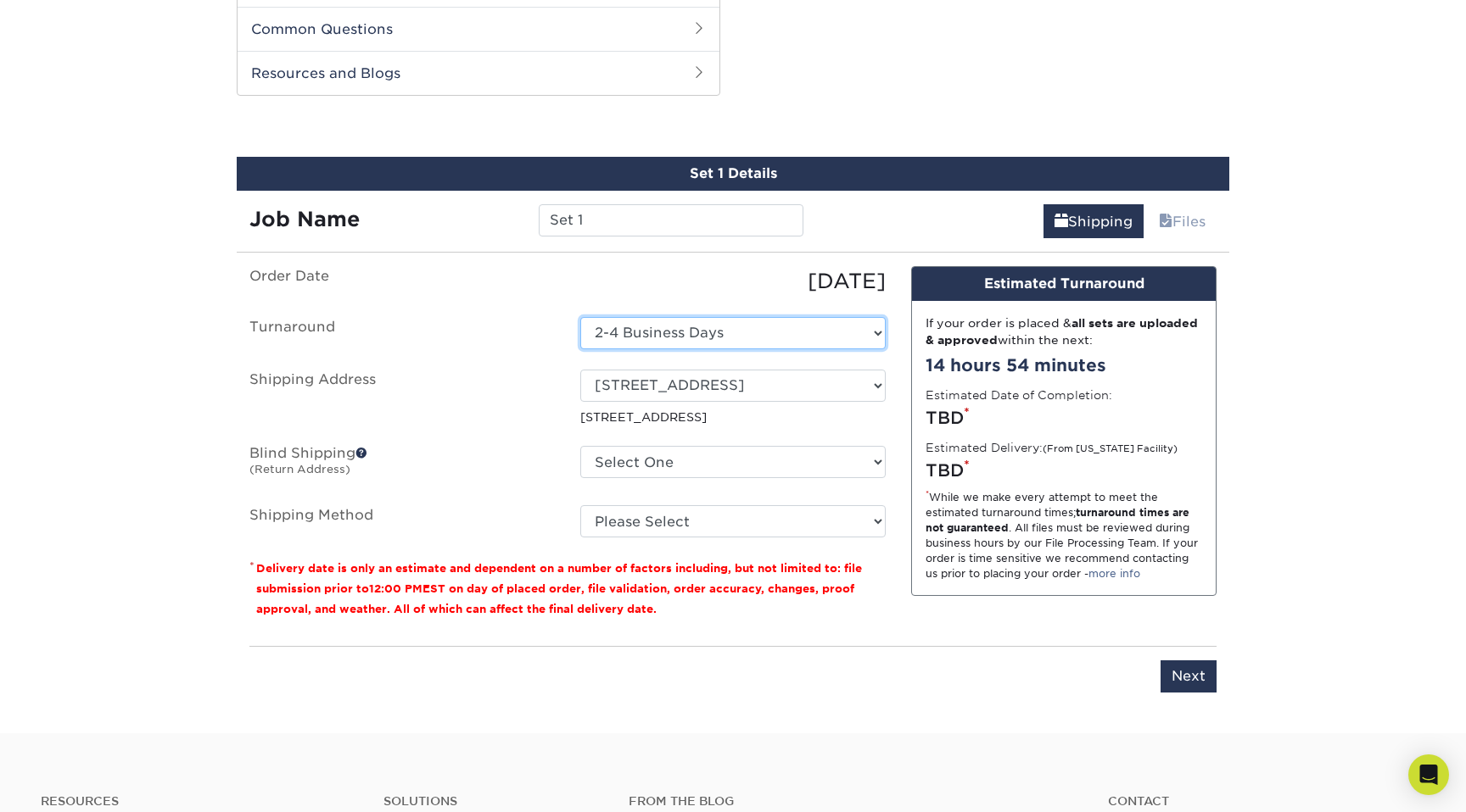
click at [709, 337] on select "Select One 2-4 Business Days" at bounding box center [733, 333] width 305 height 32
click at [638, 523] on select "Please Select Standard (+$58.53) Worldwide Expedited (+$98.85) Worldwide Expres…" at bounding box center [733, 521] width 305 height 32
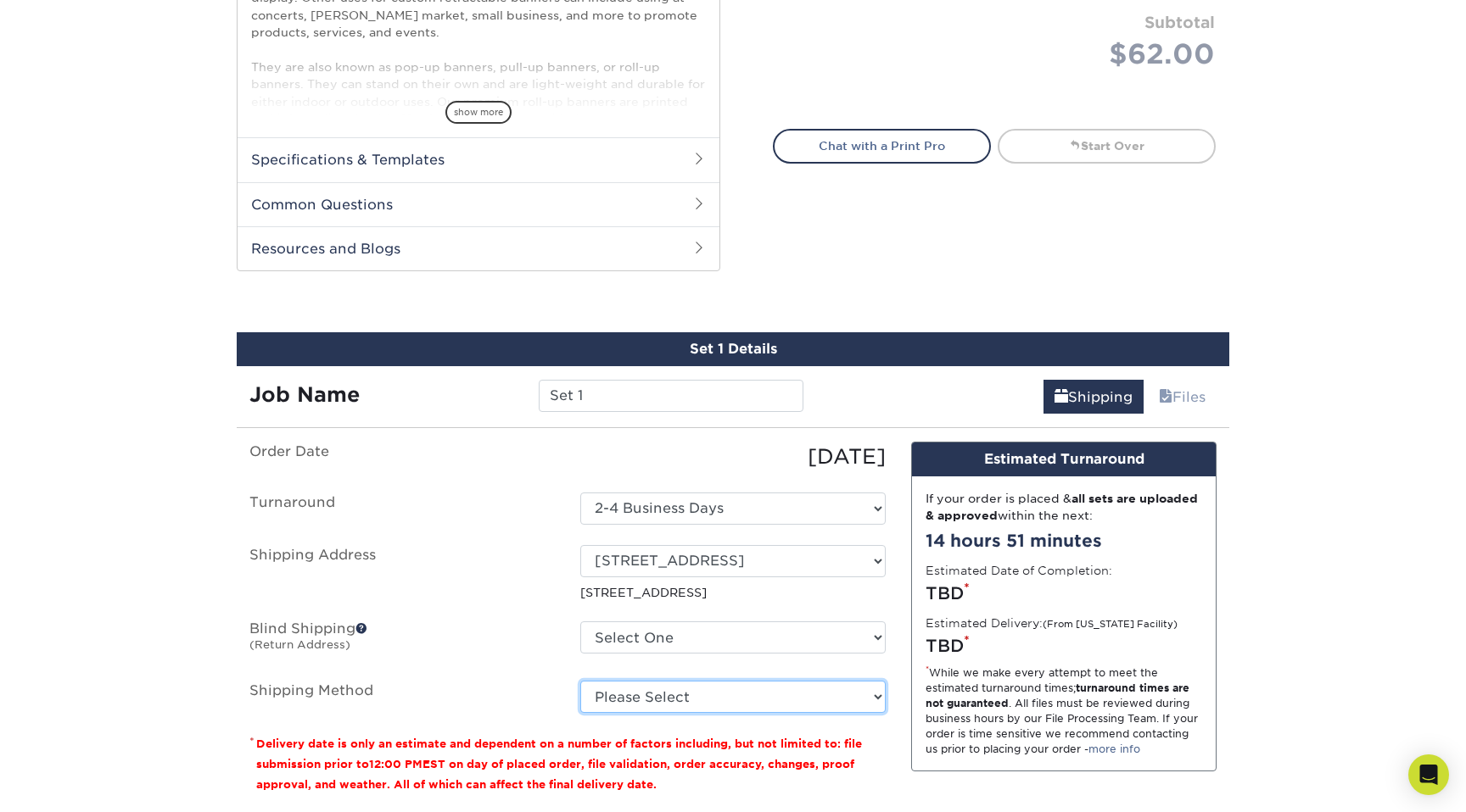
scroll to position [622, 0]
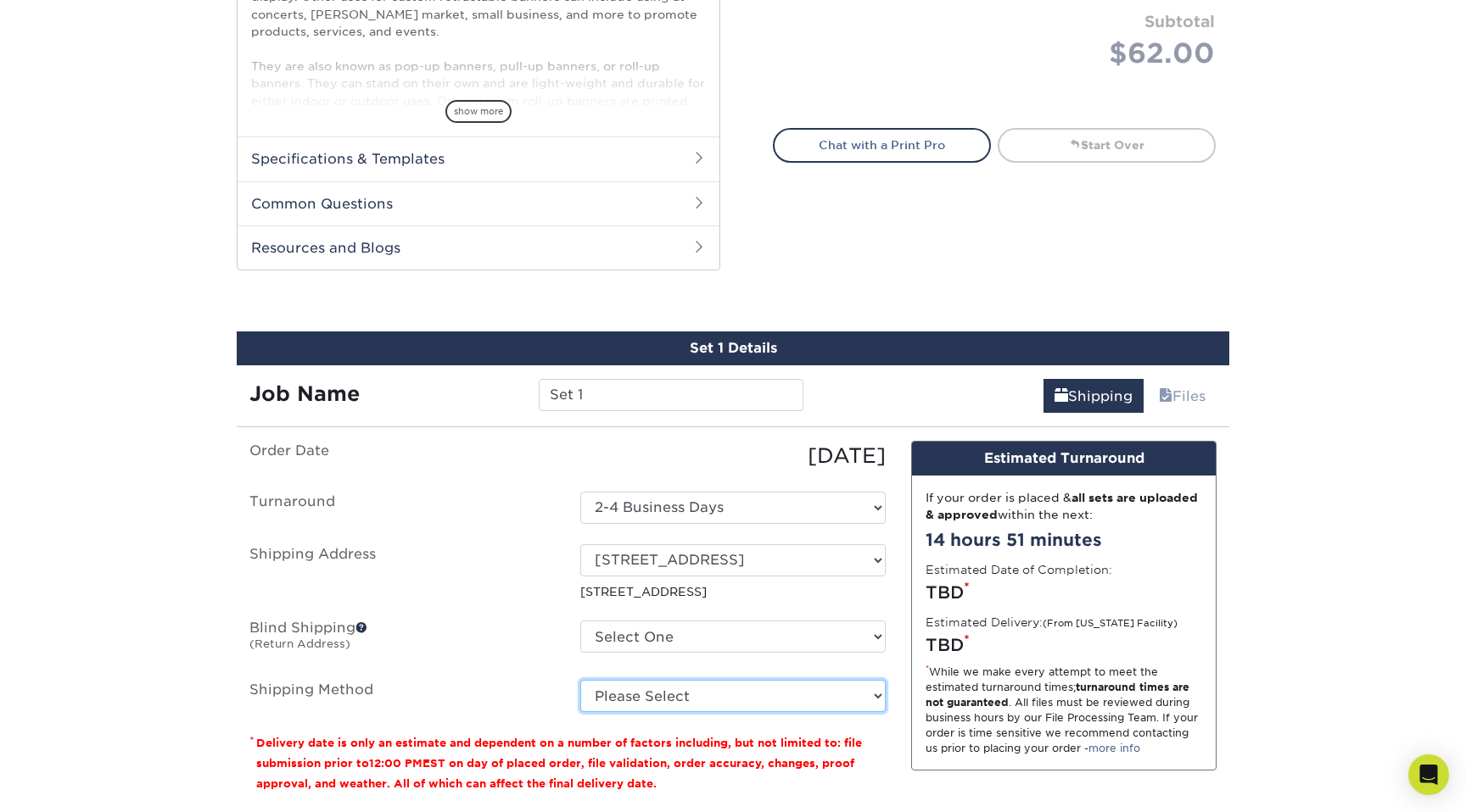
click at [705, 701] on select "Please Select Standard (+$58.53) Worldwide Expedited (+$98.85) Worldwide Expres…" at bounding box center [733, 696] width 305 height 32
select select "11"
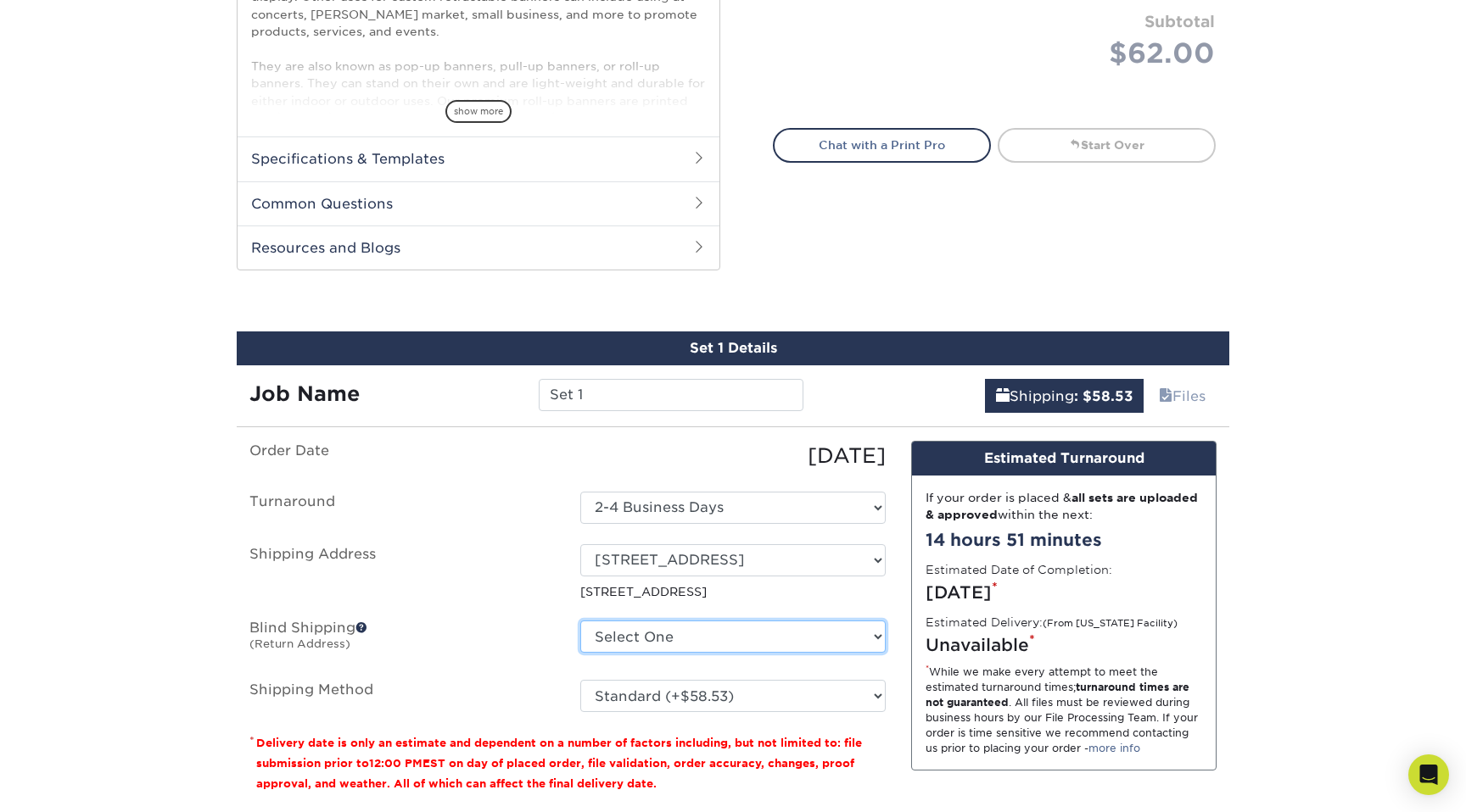
click at [708, 646] on select "Select One [STREET_ADDRESS][GEOGRAPHIC_DATA][STREET_ADDRESS][STREET_ADDRESS][ST…" at bounding box center [733, 637] width 305 height 32
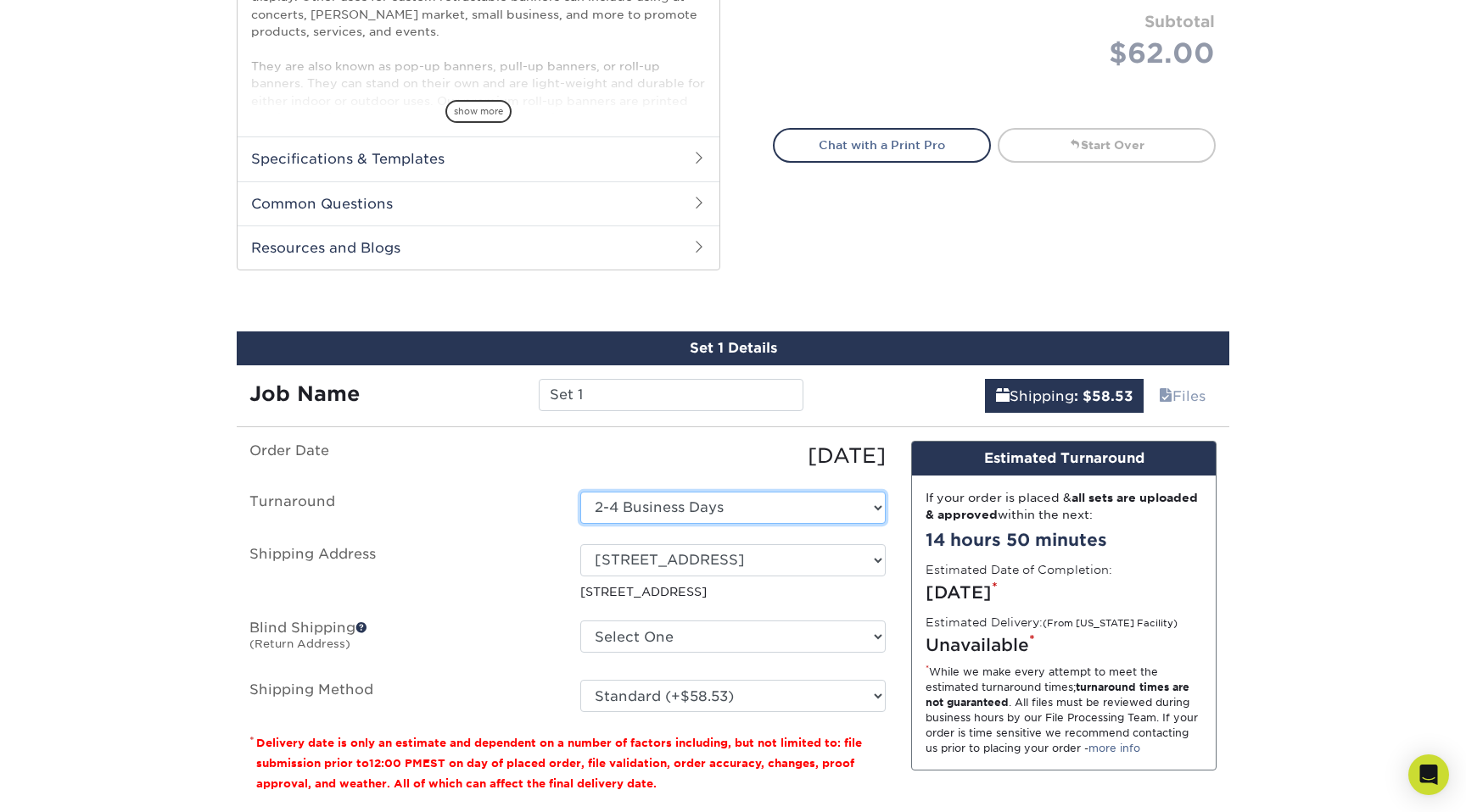
click at [784, 514] on select "Select One 2-4 Business Days" at bounding box center [733, 508] width 305 height 32
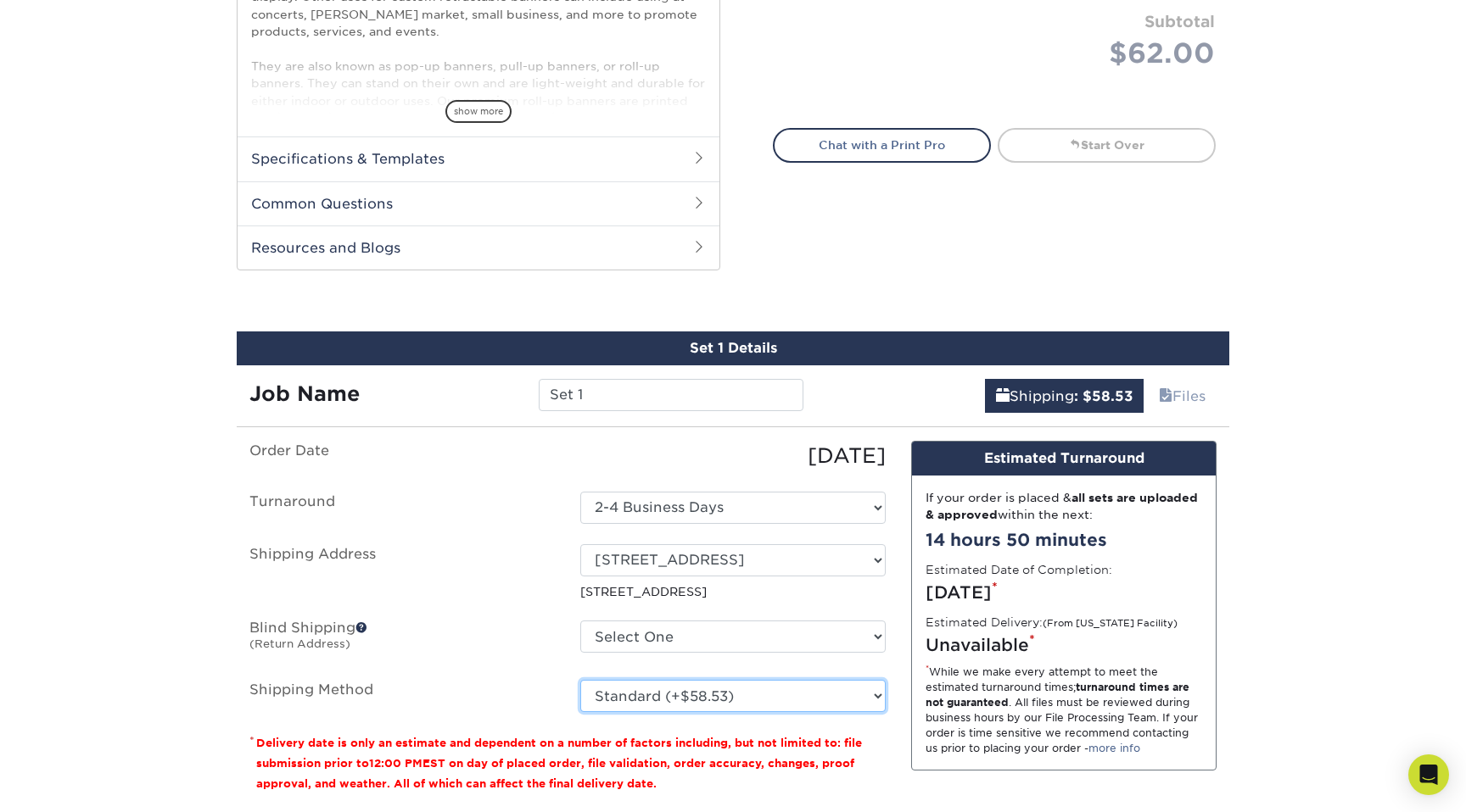
click at [671, 700] on select "Please Select Standard (+$58.53) Worldwide Expedited (+$98.85) Worldwide Expres…" at bounding box center [733, 696] width 305 height 32
click at [278, 693] on label "Shipping Method" at bounding box center [402, 696] width 331 height 32
drag, startPoint x: 1090, startPoint y: 592, endPoint x: 923, endPoint y: 591, distance: 167.0
click at [923, 591] on div "If your order is placed & all sets are uploaded & approved within the next: 14 …" at bounding box center [1063, 622] width 303 height 294
click at [1022, 610] on div "If your order is placed & all sets are uploaded & approved within the next: 14 …" at bounding box center [1063, 622] width 303 height 294
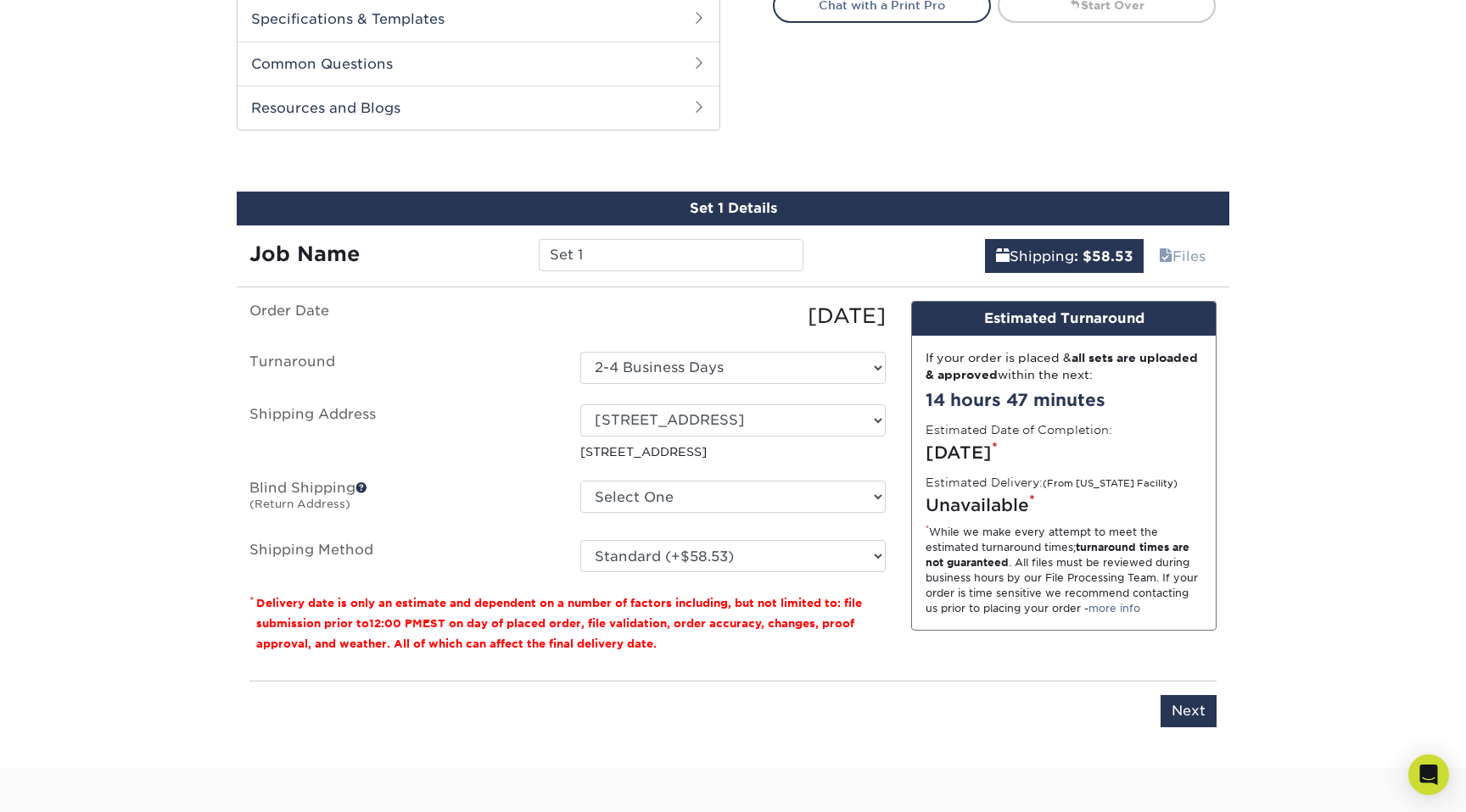
scroll to position [772, 0]
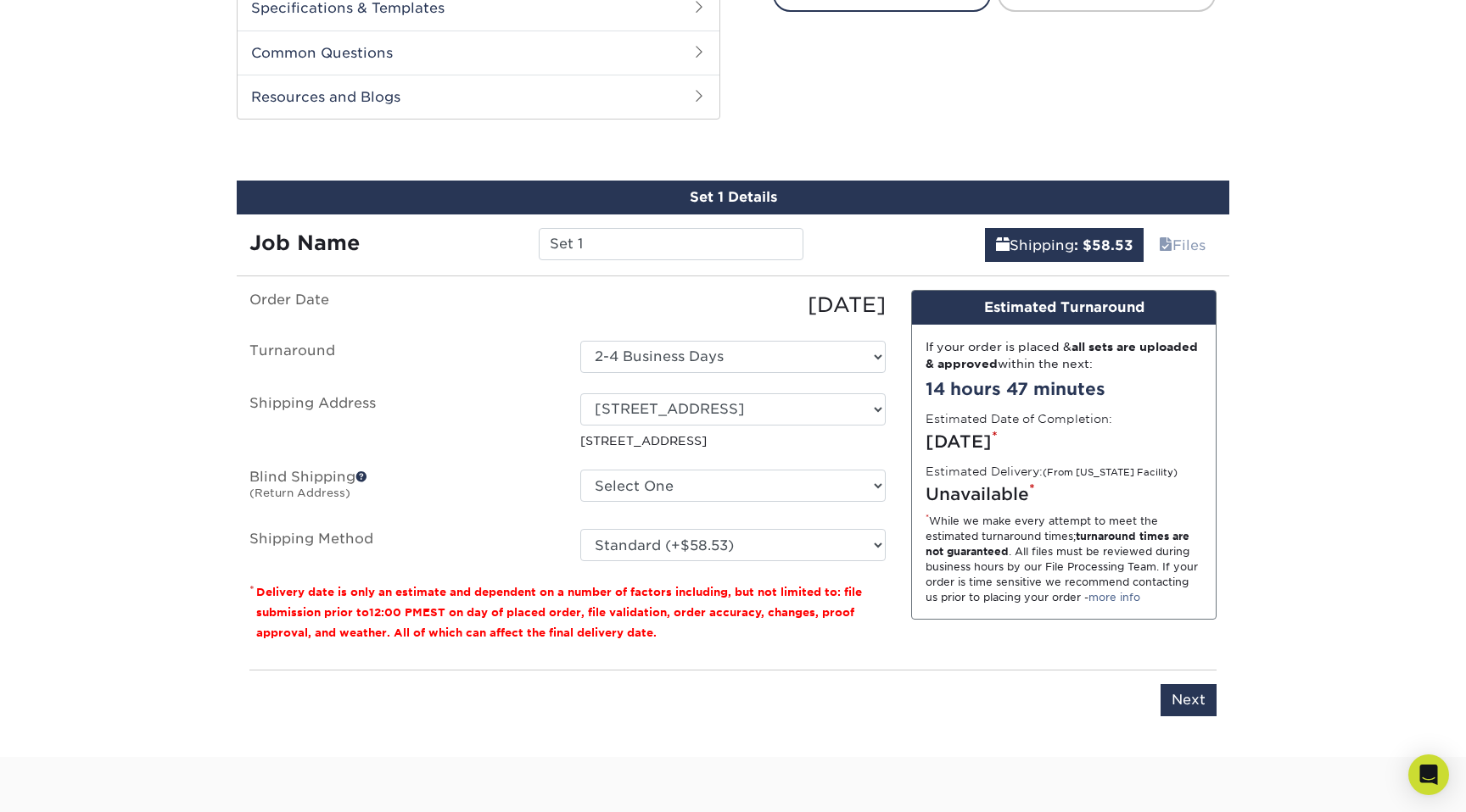
click at [436, 630] on small "Delivery date is only an estimate and dependent on a number of factors includin…" at bounding box center [558, 613] width 606 height 54
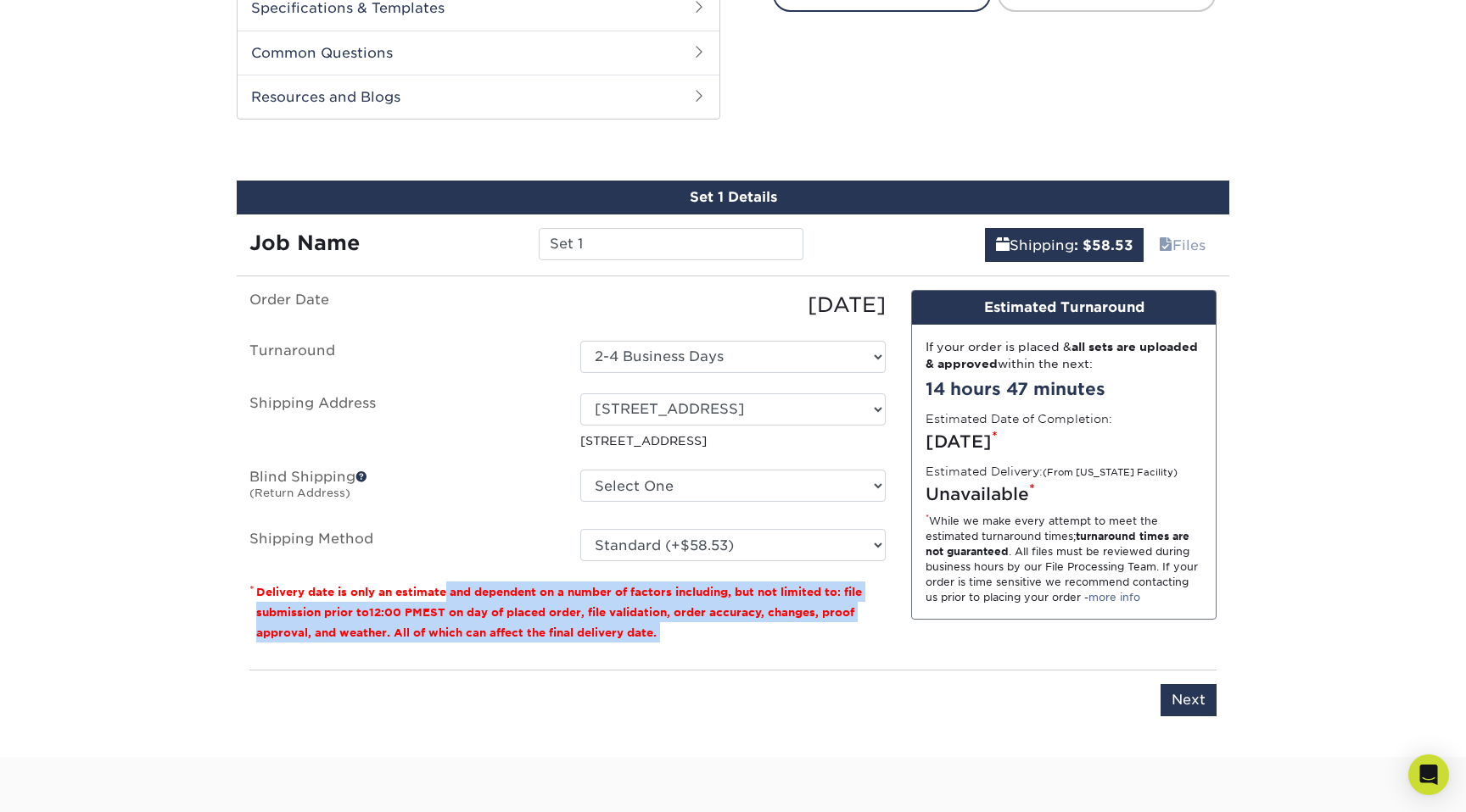
click at [436, 630] on small "Delivery date is only an estimate and dependent on a number of factors includin…" at bounding box center [558, 613] width 606 height 54
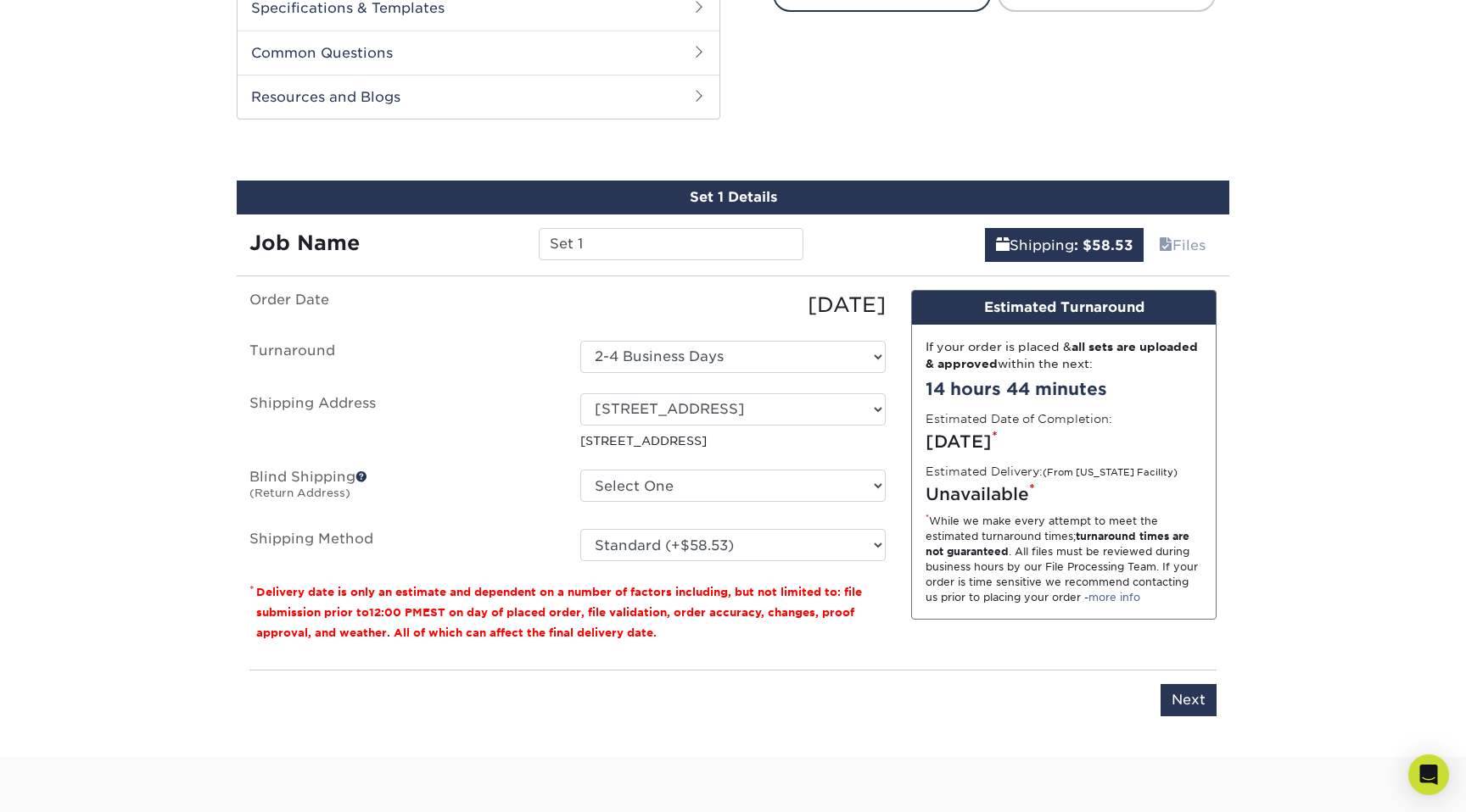
click at [153, 581] on div "Products Banner Stands Retractable Banner Stands show more Templates" at bounding box center [733, 46] width 1466 height 1421
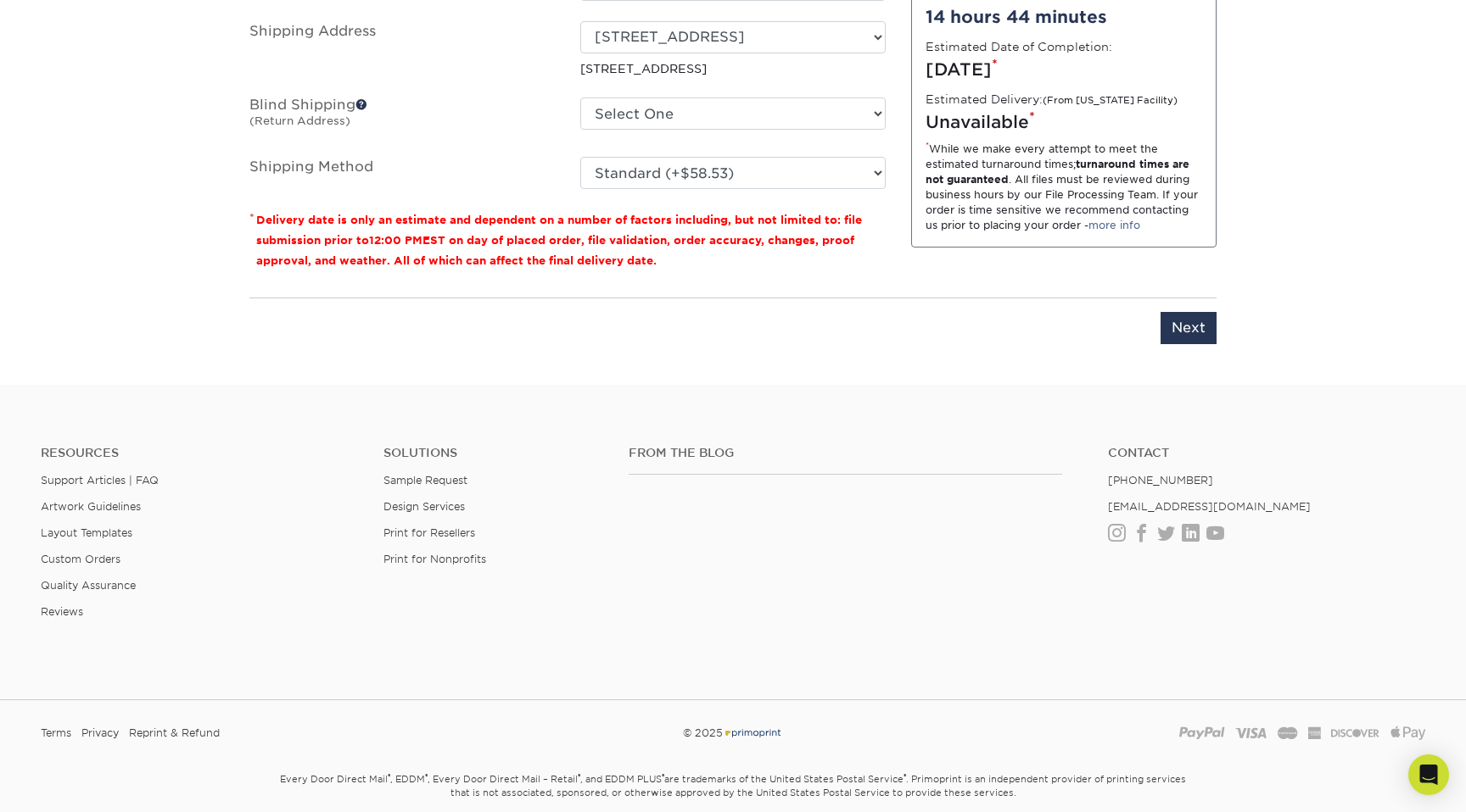
scroll to position [1149, 0]
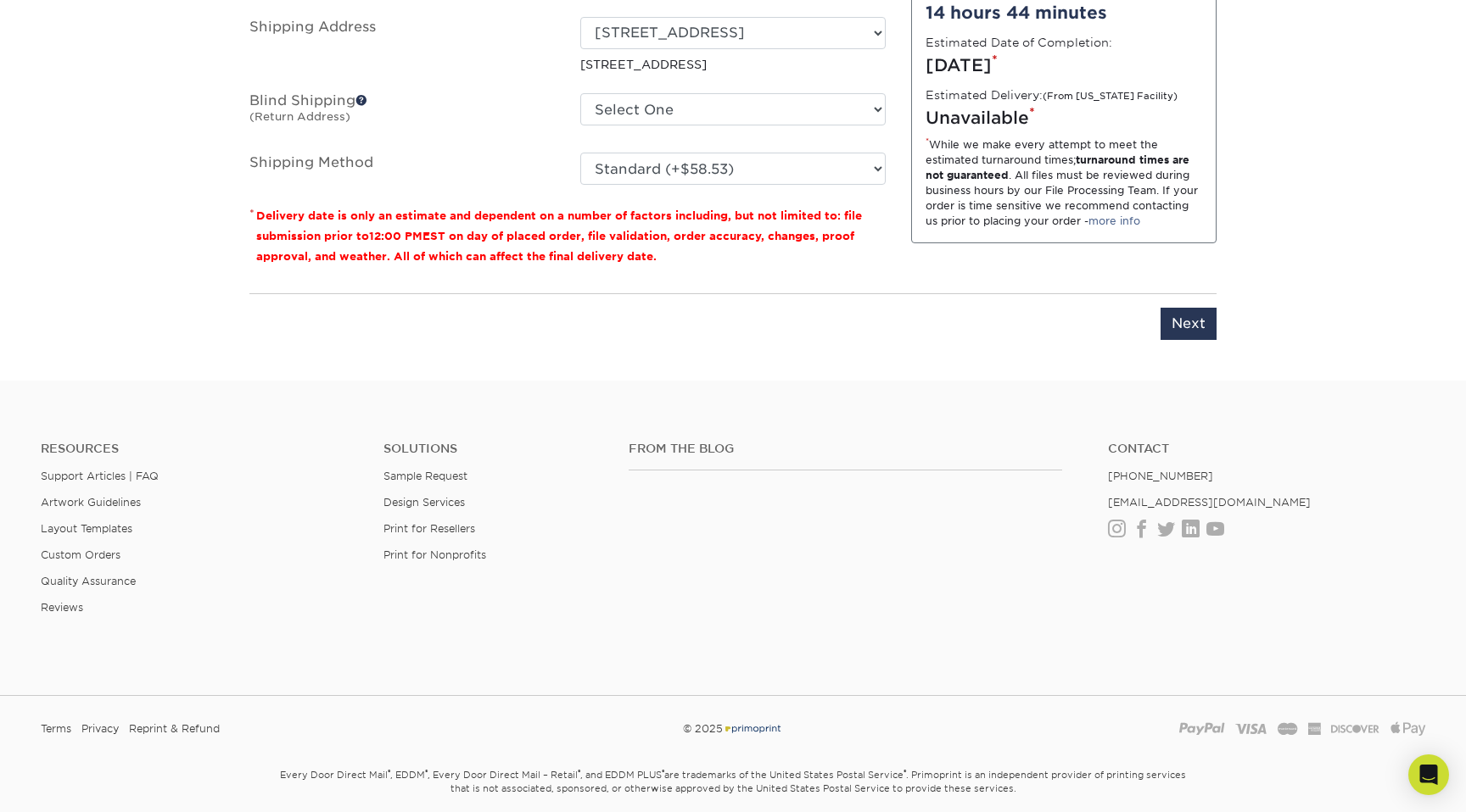
click at [284, 555] on li "Custom Orders" at bounding box center [199, 555] width 317 height 13
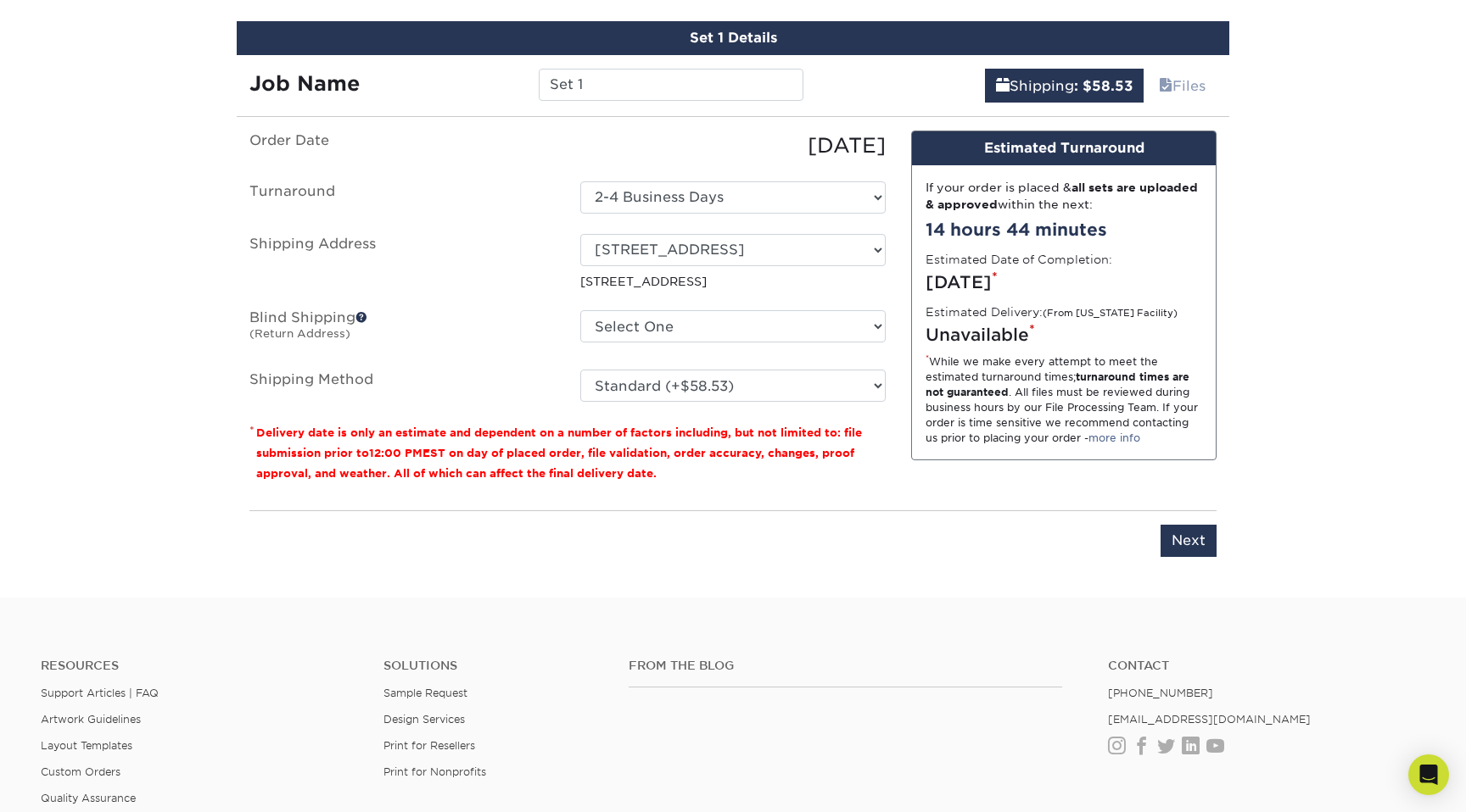
scroll to position [928, 0]
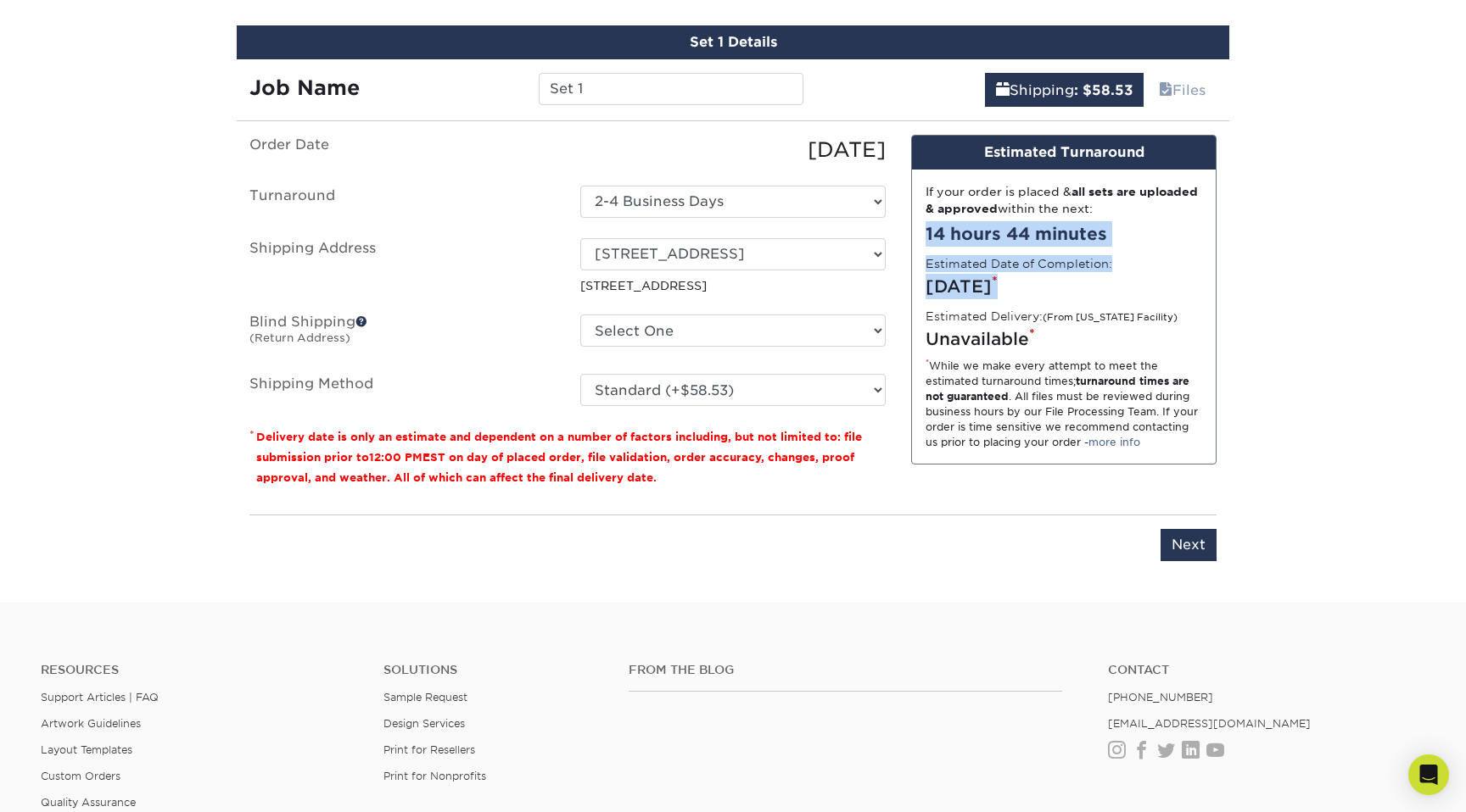
drag, startPoint x: 941, startPoint y: 243, endPoint x: 1091, endPoint y: 285, distance: 155.8
click at [1091, 285] on div "If your order is placed & all sets are uploaded & approved within the next: 14 …" at bounding box center [1063, 316] width 303 height 294
click at [609, 391] on select "Please Select Standard (+$58.53) Worldwide Expedited (+$98.85) Worldwide Expres…" at bounding box center [733, 389] width 305 height 32
click at [618, 387] on select "Please Select Standard (+$58.53) Worldwide Expedited (+$98.85) Worldwide Expres…" at bounding box center [733, 389] width 305 height 32
click at [806, 196] on select "Select One 2-4 Business Days" at bounding box center [733, 201] width 305 height 32
